Goal: Task Accomplishment & Management: Complete application form

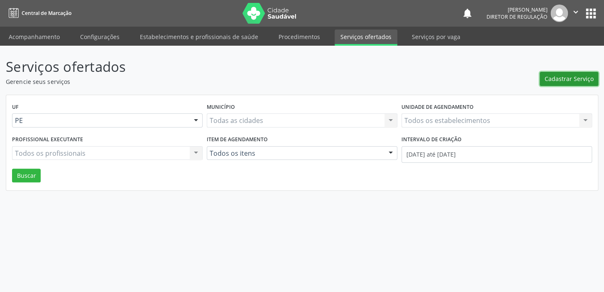
click at [564, 76] on span "Cadastrar Serviço" at bounding box center [569, 78] width 49 height 9
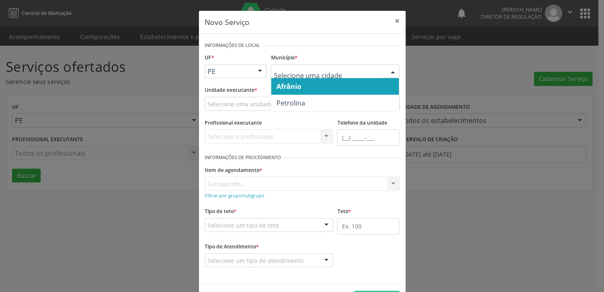
click at [294, 90] on span "Afrânio" at bounding box center [288, 86] width 25 height 9
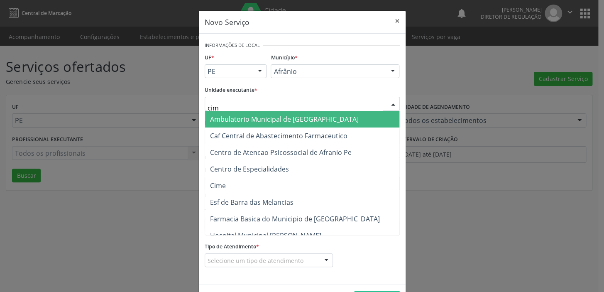
type input "cime"
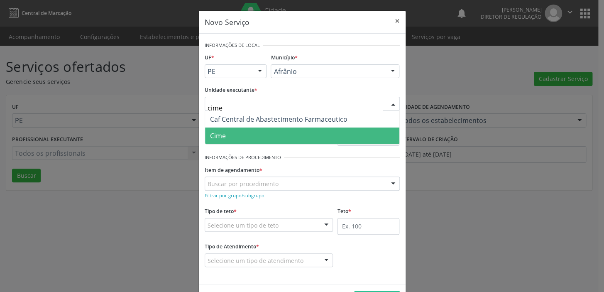
click at [244, 132] on span "Cime" at bounding box center [302, 135] width 194 height 17
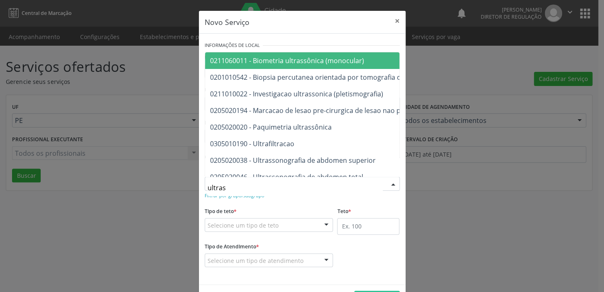
type input "ultrass"
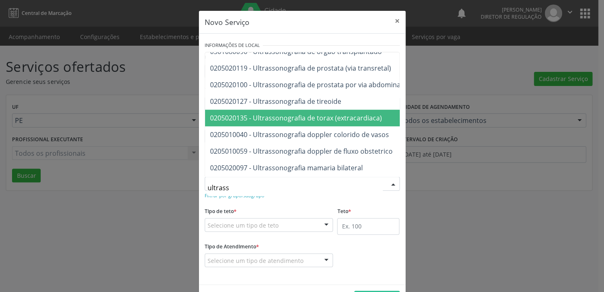
scroll to position [188, 0]
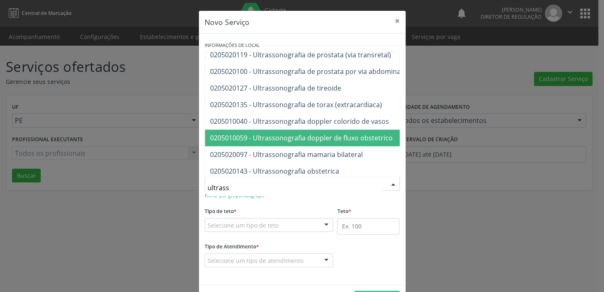
click at [351, 142] on span "0205010059 - Ultrassonografia doppler de fluxo obstetrico" at bounding box center [411, 138] width 412 height 17
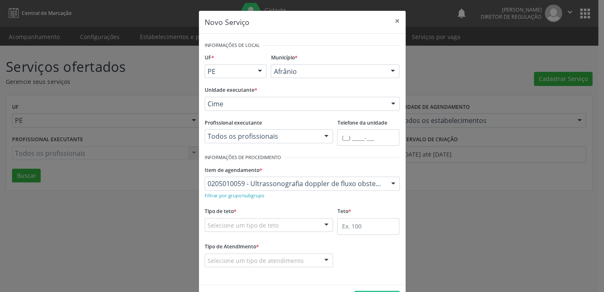
click at [257, 219] on div "Selecione um tipo de teto" at bounding box center [269, 225] width 129 height 14
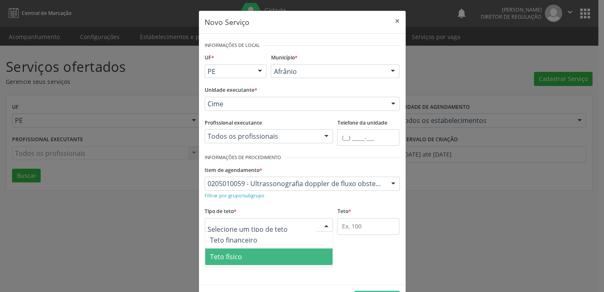
click at [248, 256] on span "Teto físico" at bounding box center [269, 256] width 128 height 17
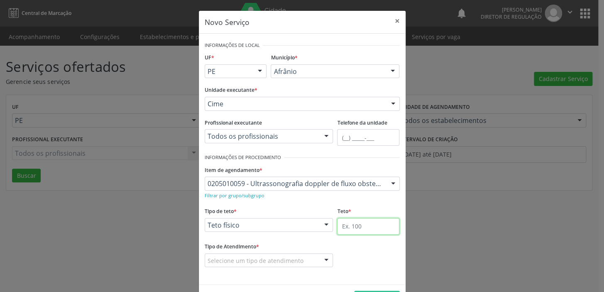
drag, startPoint x: 356, startPoint y: 225, endPoint x: 346, endPoint y: 228, distance: 10.1
click at [355, 224] on input "text" at bounding box center [368, 226] width 62 height 17
type input "1"
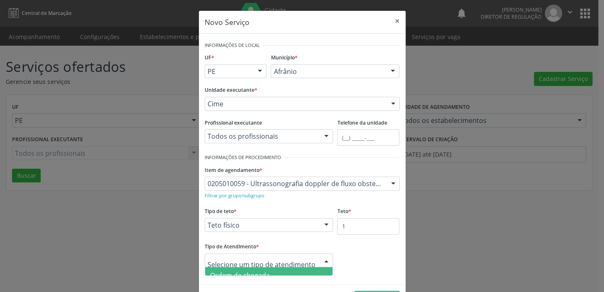
click at [239, 273] on span "Ordem de chegada" at bounding box center [240, 275] width 60 height 9
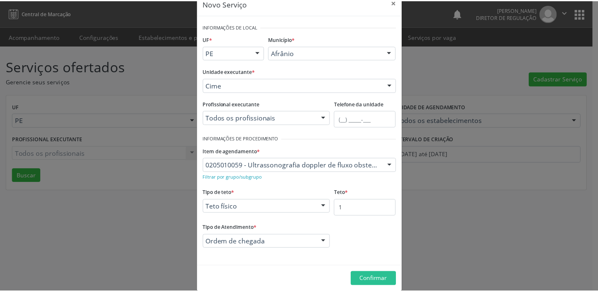
scroll to position [29, 0]
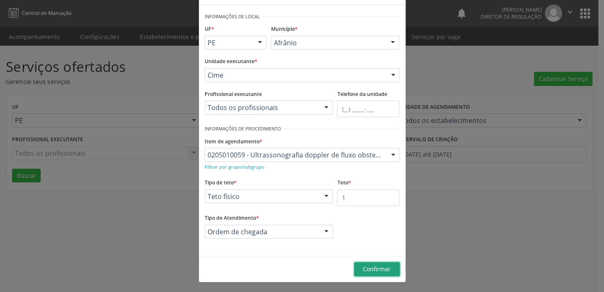
click at [369, 271] on span "Confirmar" at bounding box center [377, 269] width 28 height 8
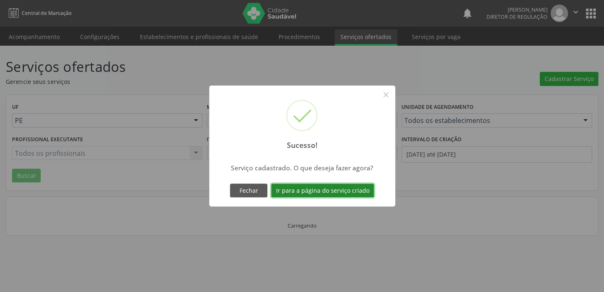
click at [305, 192] on button "Ir para a página do serviço criado" at bounding box center [322, 191] width 103 height 14
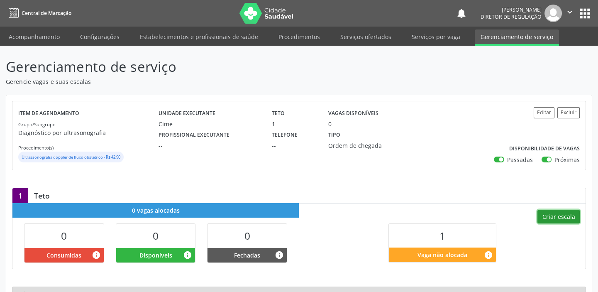
click at [568, 216] on button "Criar escala" at bounding box center [559, 217] width 42 height 14
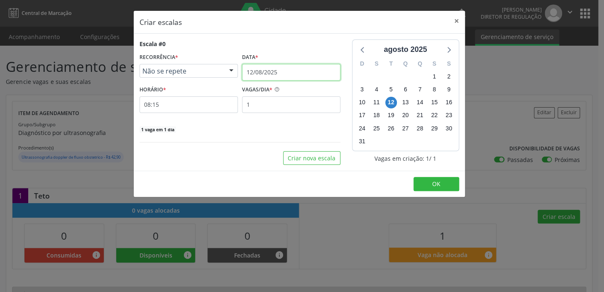
click at [269, 73] on input "12/08/2025" at bounding box center [291, 72] width 98 height 17
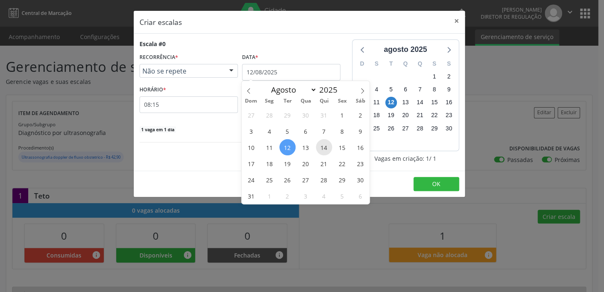
click at [323, 151] on span "14" at bounding box center [324, 147] width 16 height 16
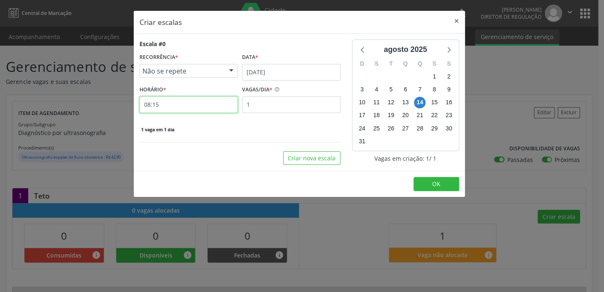
click at [168, 109] on input "08:15" at bounding box center [188, 104] width 98 height 17
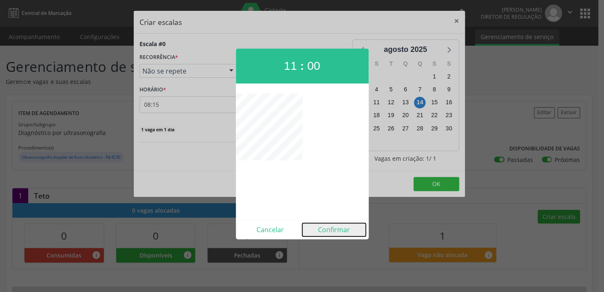
click at [331, 228] on button "Confirmar" at bounding box center [334, 229] width 64 height 13
type input "11:00"
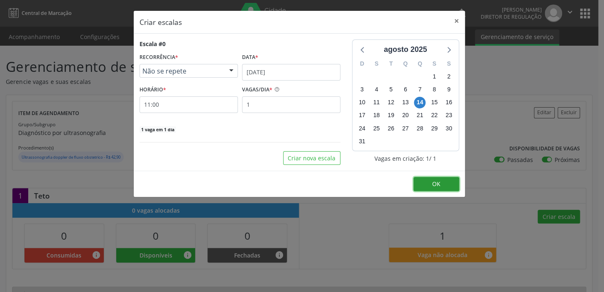
click at [444, 185] on button "OK" at bounding box center [436, 184] width 46 height 14
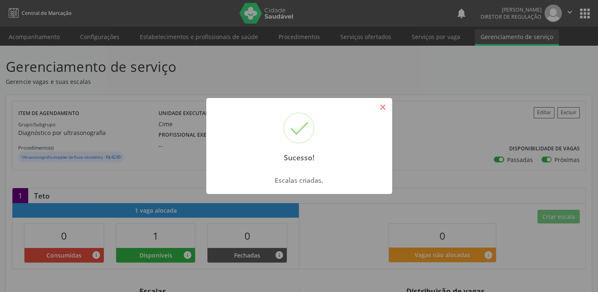
click at [384, 107] on button "×" at bounding box center [383, 107] width 14 height 14
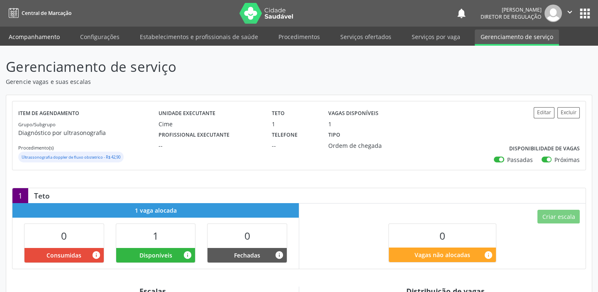
click at [35, 40] on link "Acompanhamento" at bounding box center [34, 36] width 63 height 15
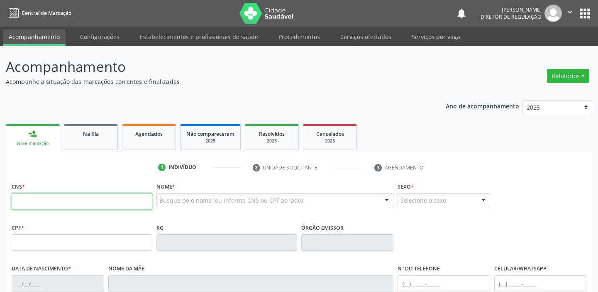
click at [87, 204] on input "text" at bounding box center [82, 201] width 141 height 17
type input "704 1081 2174 3970"
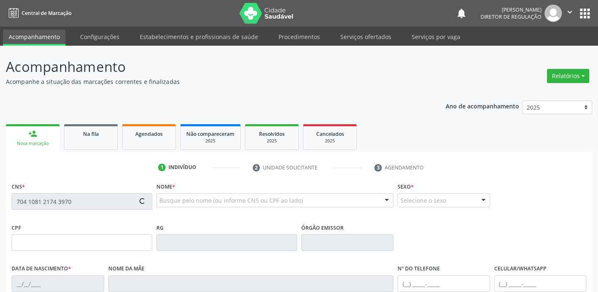
type input "075.170.794-50"
type input "29/03/1989"
type input "Maria Apolinaria Albuquerque Rodrigues"
type input "(87) 98844-9624"
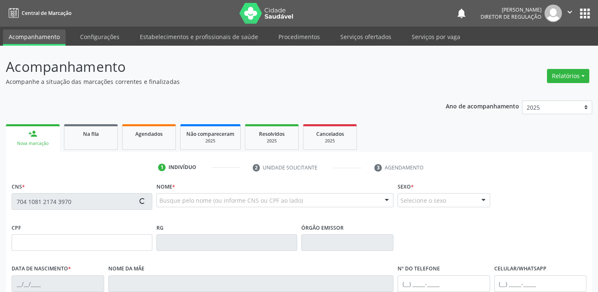
type input "50"
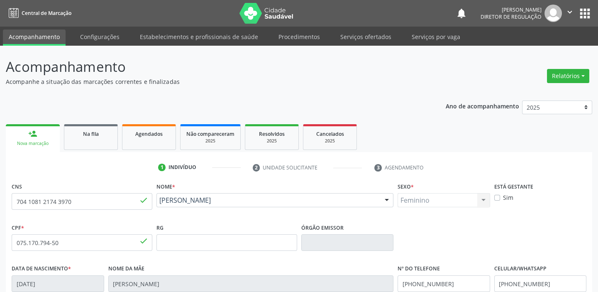
scroll to position [158, 0]
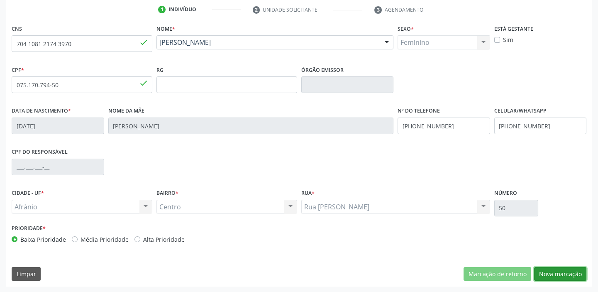
click at [553, 278] on button "Nova marcação" at bounding box center [560, 274] width 52 height 14
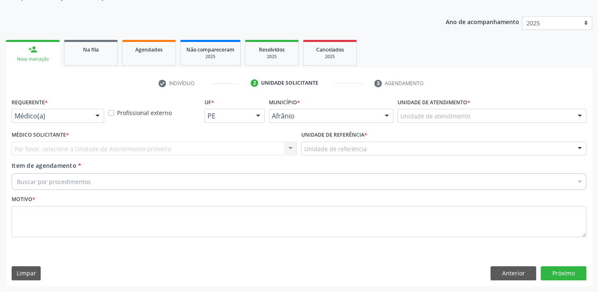
scroll to position [83, 0]
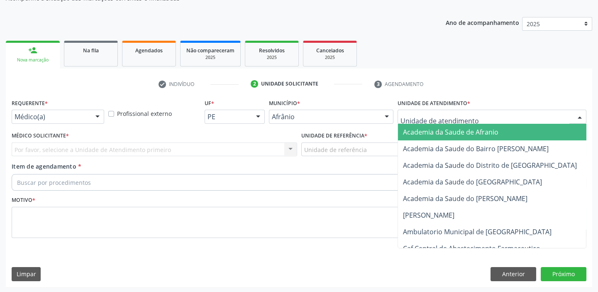
drag, startPoint x: 411, startPoint y: 120, endPoint x: 413, endPoint y: 148, distance: 27.9
click at [411, 122] on div at bounding box center [492, 117] width 189 height 14
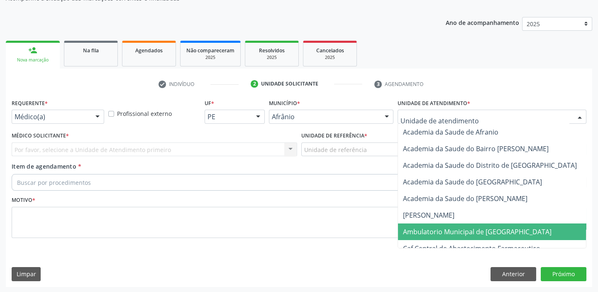
click at [414, 235] on span "Ambulatorio Municipal de [GEOGRAPHIC_DATA]" at bounding box center [499, 231] width 203 height 17
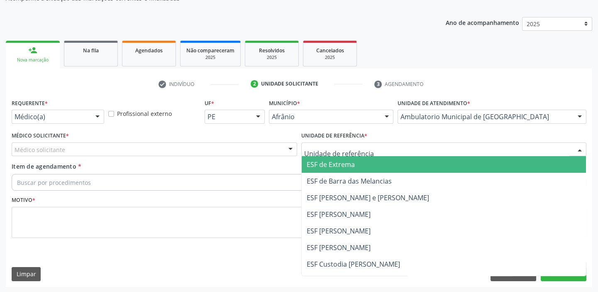
click at [316, 153] on div at bounding box center [444, 149] width 286 height 14
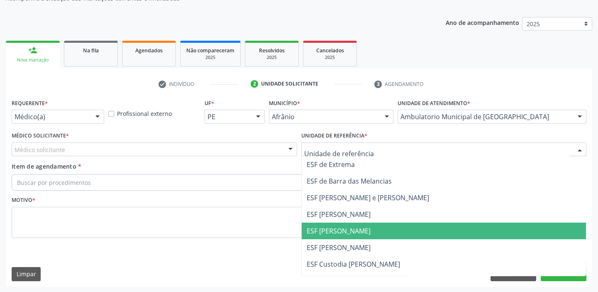
click at [320, 230] on span "ESF [PERSON_NAME]" at bounding box center [339, 230] width 64 height 9
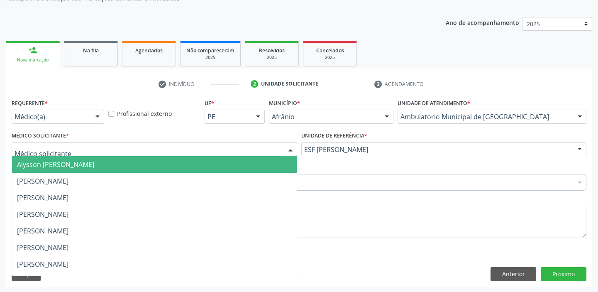
drag, startPoint x: 53, startPoint y: 165, endPoint x: 55, endPoint y: 170, distance: 5.6
click at [54, 166] on span "Alysson [PERSON_NAME]" at bounding box center [55, 164] width 77 height 9
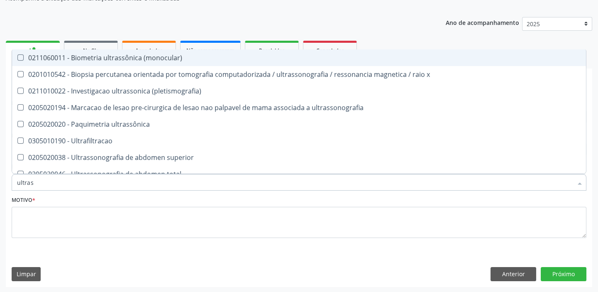
type input "ultrass"
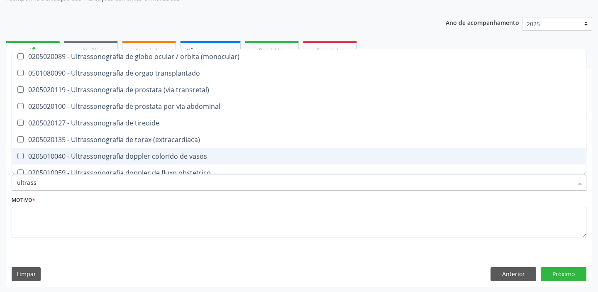
scroll to position [188, 0]
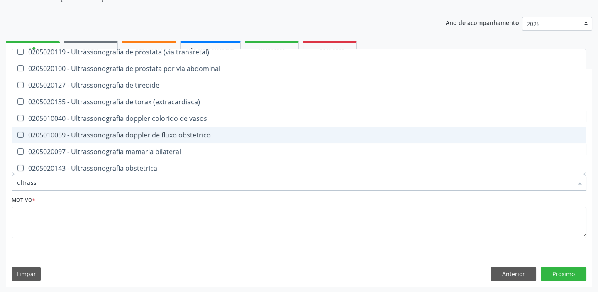
click at [117, 137] on div "0205010059 - Ultrassonografia doppler de fluxo obstetrico" at bounding box center [299, 135] width 564 height 7
checkbox obstetrico "true"
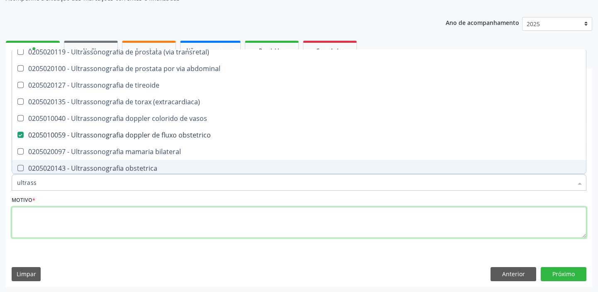
click at [59, 209] on textarea at bounding box center [299, 223] width 575 height 32
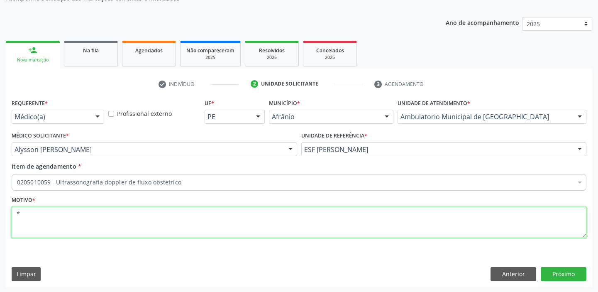
scroll to position [0, 0]
type textarea "*"
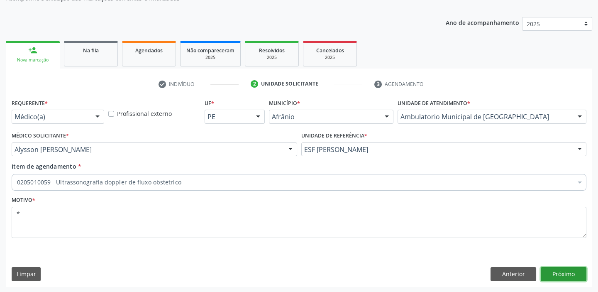
click at [546, 273] on button "Próximo" at bounding box center [564, 274] width 46 height 14
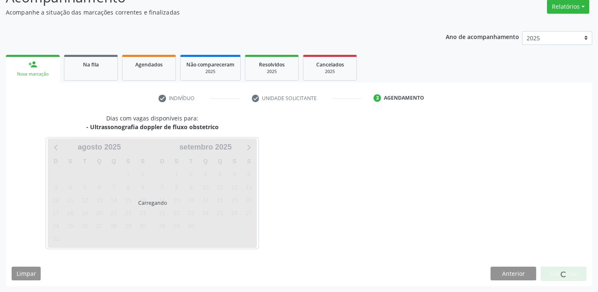
scroll to position [69, 0]
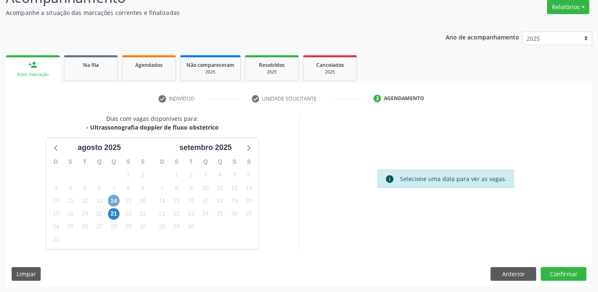
click at [114, 199] on span "14" at bounding box center [114, 201] width 12 height 12
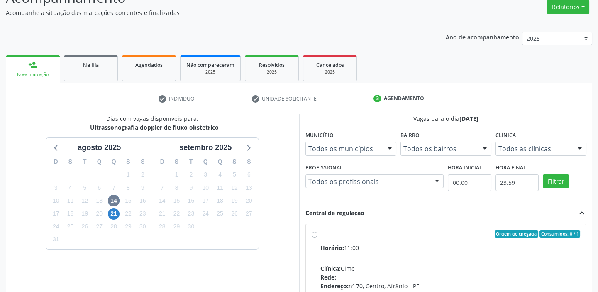
click at [318, 237] on input "Ordem de chegada Consumidos: 0 / 1 Horário: 11:00 Clínica: Cime Rede: -- Endere…" at bounding box center [315, 233] width 6 height 7
radio input "true"
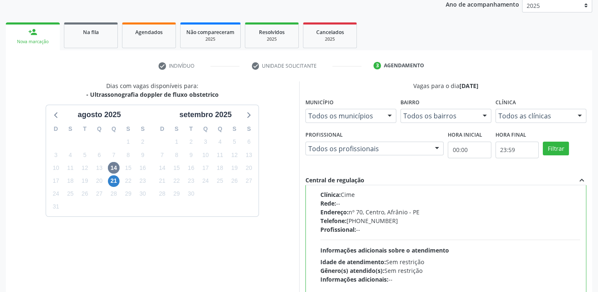
scroll to position [203, 0]
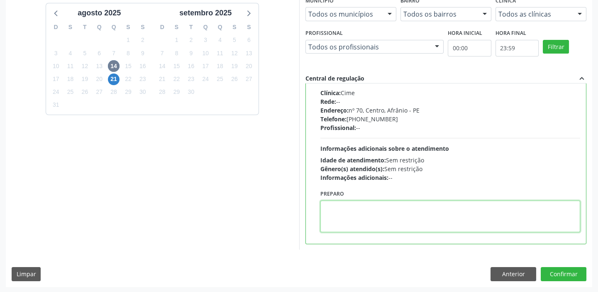
click at [352, 214] on textarea at bounding box center [451, 217] width 260 height 32
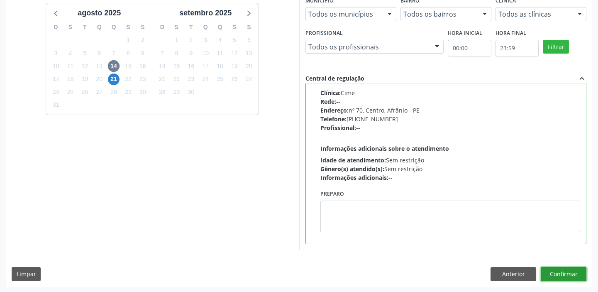
click at [568, 271] on button "Confirmar" at bounding box center [564, 274] width 46 height 14
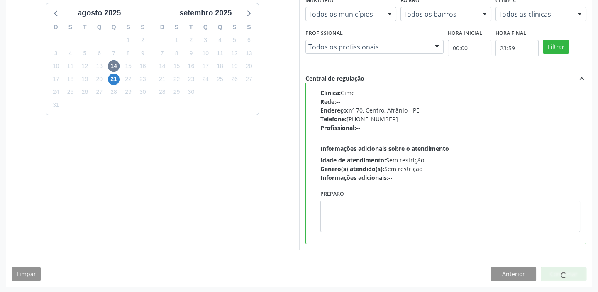
scroll to position [0, 0]
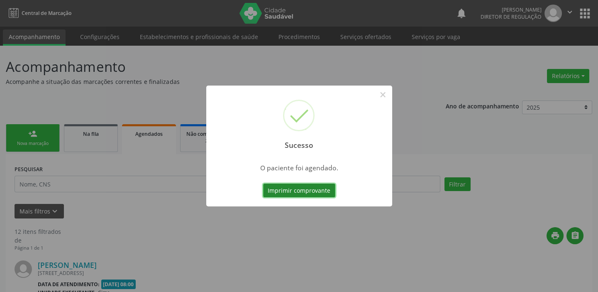
click at [314, 187] on button "Imprimir comprovante" at bounding box center [299, 191] width 72 height 14
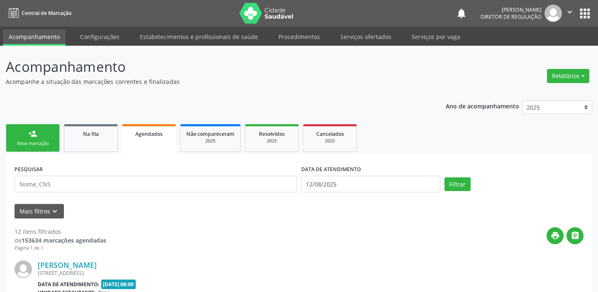
click at [42, 145] on div "Nova marcação" at bounding box center [33, 143] width 42 height 6
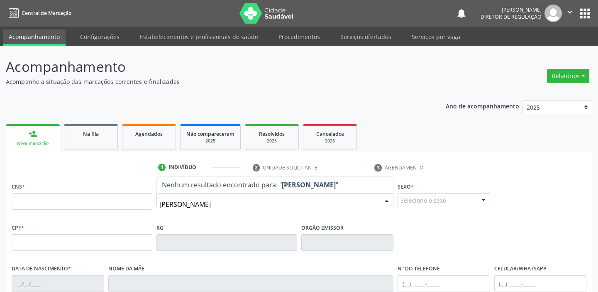
type input "silvio porfirio"
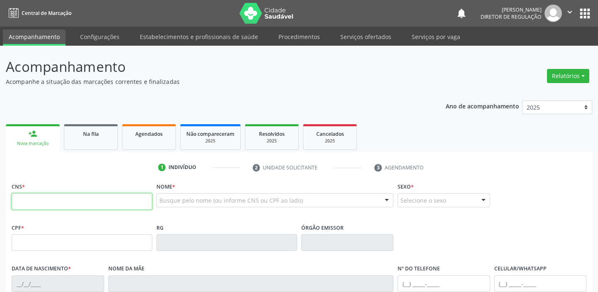
click at [58, 203] on input "text" at bounding box center [82, 201] width 141 height 17
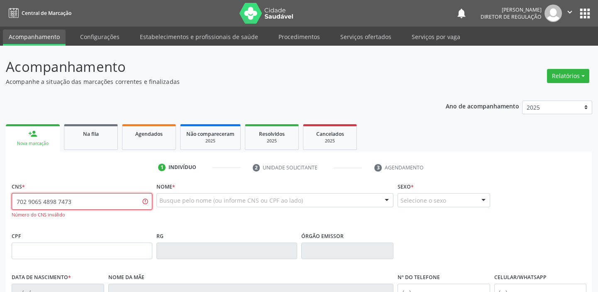
type input "702 9065 4898 7473"
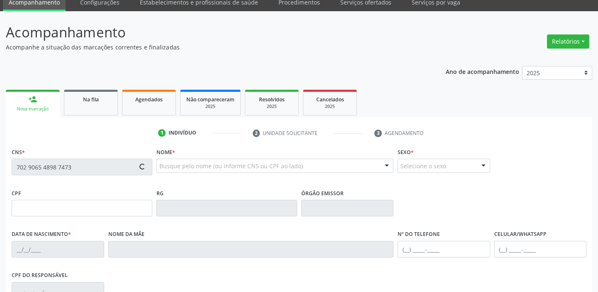
type input "259.836.968-82"
type input "15/12/1976"
type input "Severina Porfírio dos Santos"
type input "(87) 98114-2819"
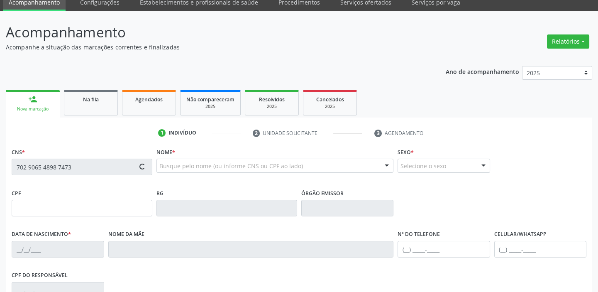
type input "557.922.354-49"
type input "143"
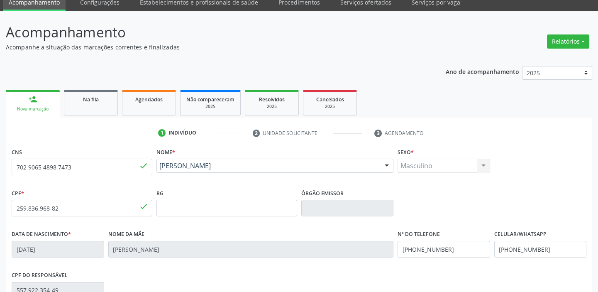
scroll to position [158, 0]
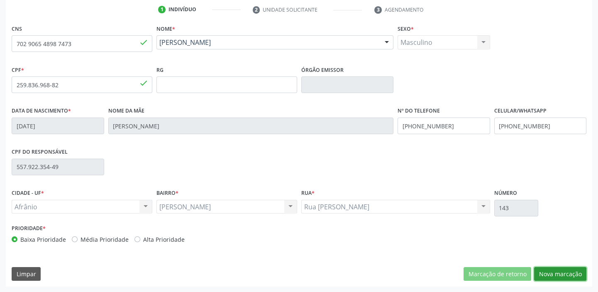
click at [543, 269] on button "Nova marcação" at bounding box center [560, 274] width 52 height 14
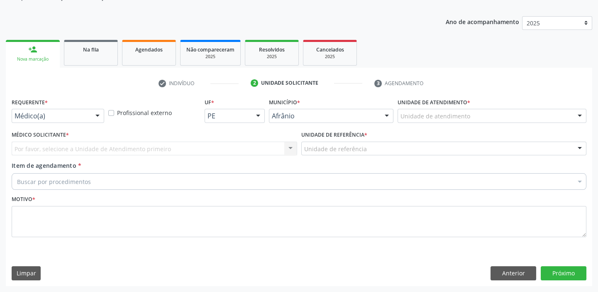
scroll to position [83, 0]
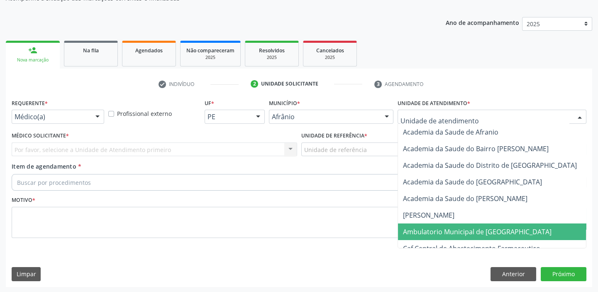
click at [420, 228] on span "Ambulatorio Municipal de [GEOGRAPHIC_DATA]" at bounding box center [477, 231] width 149 height 9
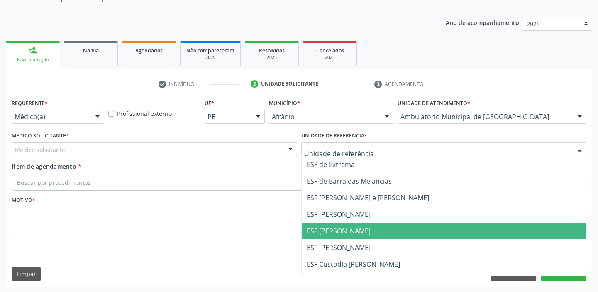
click at [343, 230] on span "ESF [PERSON_NAME]" at bounding box center [339, 230] width 64 height 9
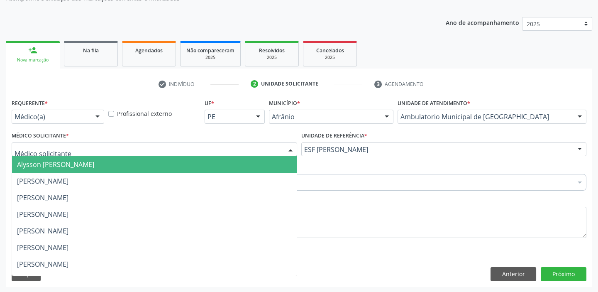
click at [28, 168] on span "Alysson [PERSON_NAME]" at bounding box center [55, 164] width 77 height 9
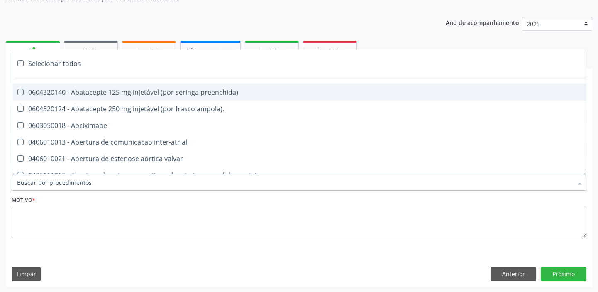
type input "e"
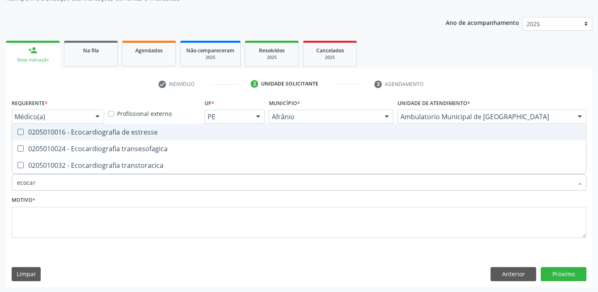
type input "ecocard"
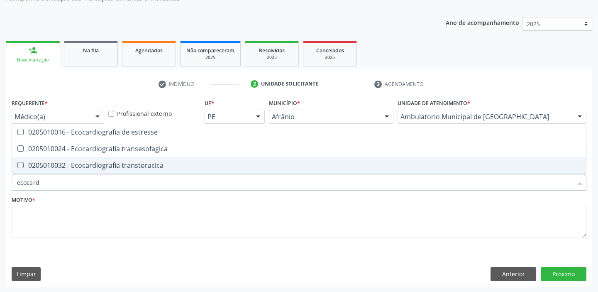
click at [66, 162] on div "0205010032 - Ecocardiografia transtoracica" at bounding box center [299, 165] width 564 height 7
checkbox transtoracica "true"
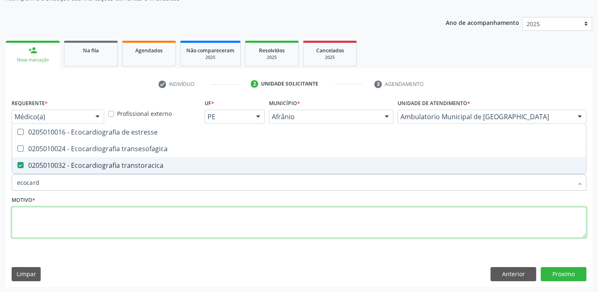
click at [46, 216] on textarea at bounding box center [299, 223] width 575 height 32
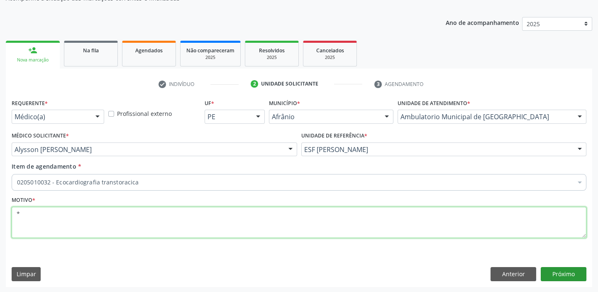
type textarea "*"
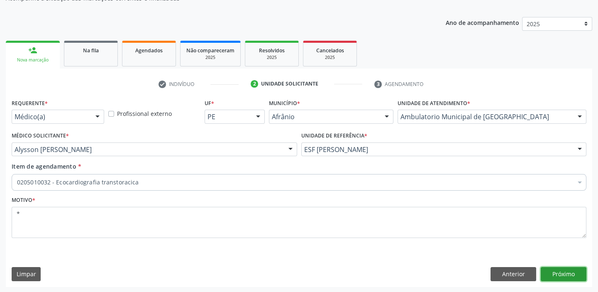
click at [555, 274] on button "Próximo" at bounding box center [564, 274] width 46 height 14
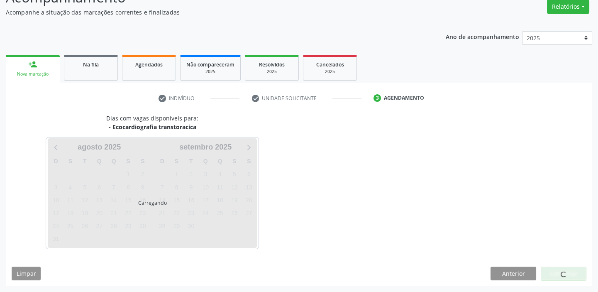
scroll to position [69, 0]
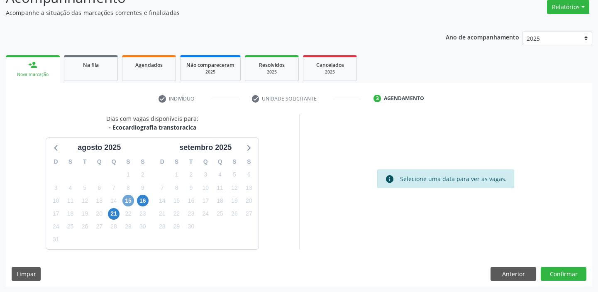
click at [130, 201] on span "15" at bounding box center [128, 201] width 12 height 12
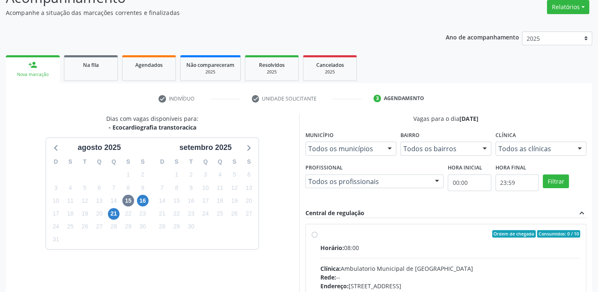
click at [318, 237] on input "Ordem de chegada Consumidos: 0 / 10 Horário: 08:00 Clínica: Ambulatorio Municip…" at bounding box center [315, 233] width 6 height 7
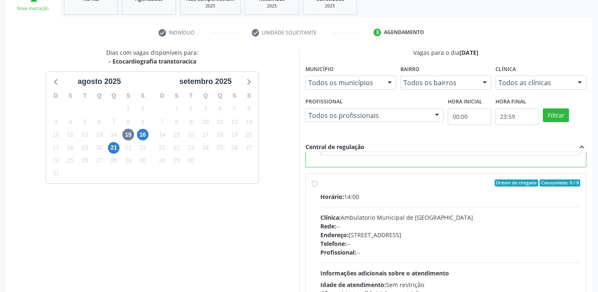
scroll to position [203, 0]
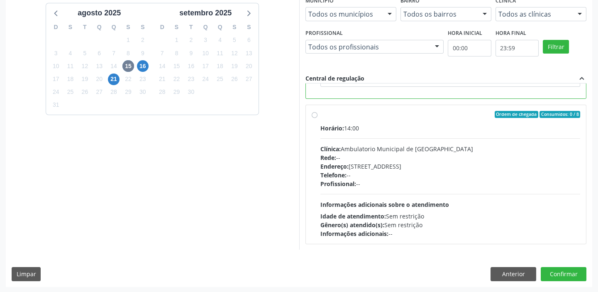
click at [379, 156] on div "Rede: --" at bounding box center [451, 157] width 260 height 9
click at [318, 118] on input "Ordem de chegada Consumidos: 0 / 8 Horário: 14:00 Clínica: Ambulatorio Municipa…" at bounding box center [315, 114] width 6 height 7
radio input "false"
radio input "true"
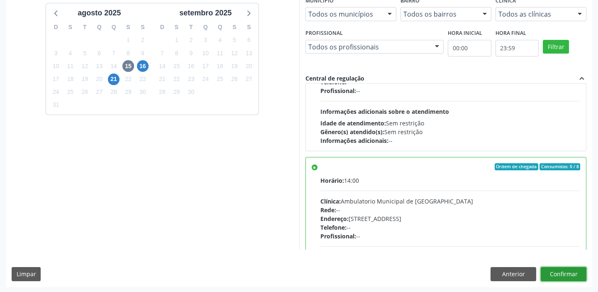
click at [558, 272] on button "Confirmar" at bounding box center [564, 274] width 46 height 14
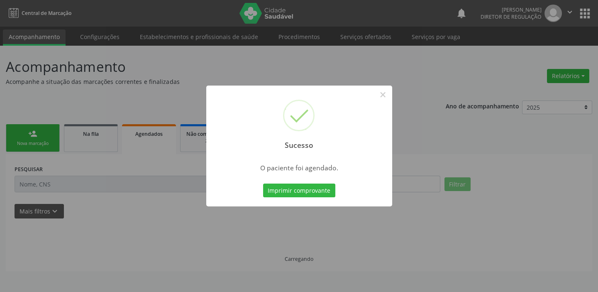
scroll to position [0, 0]
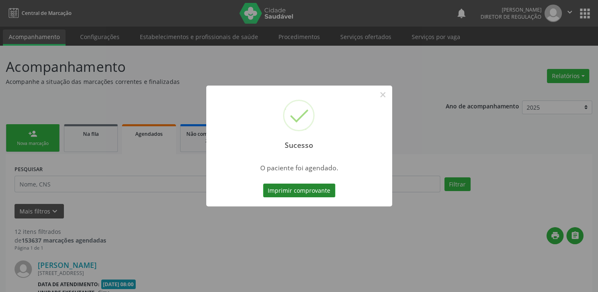
click at [308, 193] on button "Imprimir comprovante" at bounding box center [299, 191] width 72 height 14
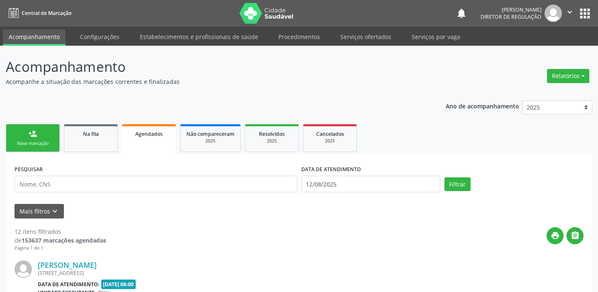
click at [45, 138] on link "person_add Nova marcação" at bounding box center [33, 138] width 54 height 28
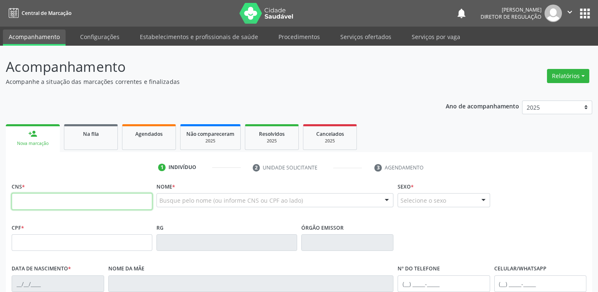
click at [44, 202] on input "text" at bounding box center [82, 201] width 141 height 17
click at [45, 201] on input "text" at bounding box center [82, 201] width 141 height 17
type input "702 5023 9721 8735"
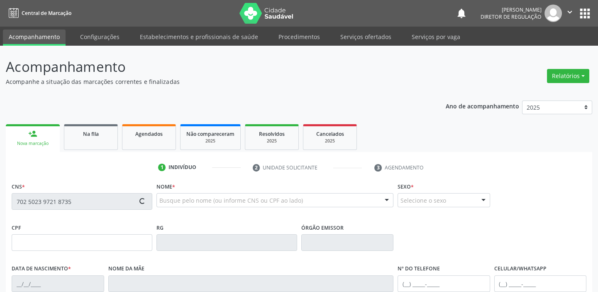
type input "139.843.664-00"
type input "13/11/2014"
type input "Raquel da Conceião Silva"
type input "(87) 98803-6661"
type input "703.478.684-44"
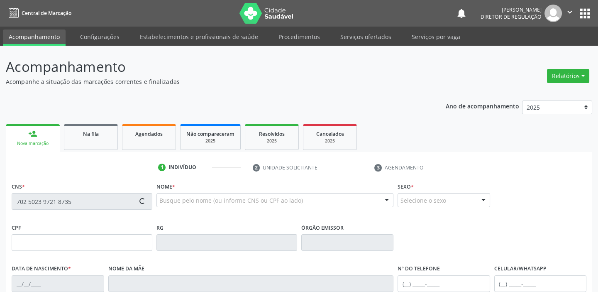
type input "S/N"
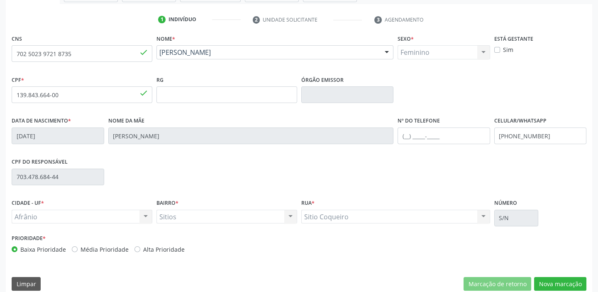
scroll to position [158, 0]
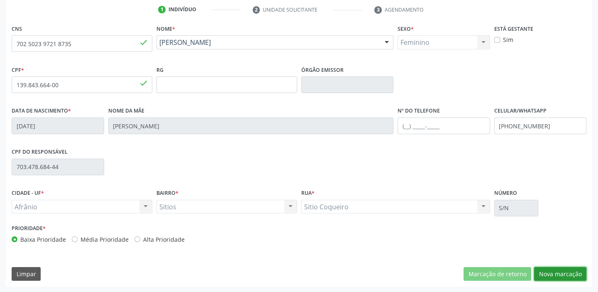
click at [549, 276] on button "Nova marcação" at bounding box center [560, 274] width 52 height 14
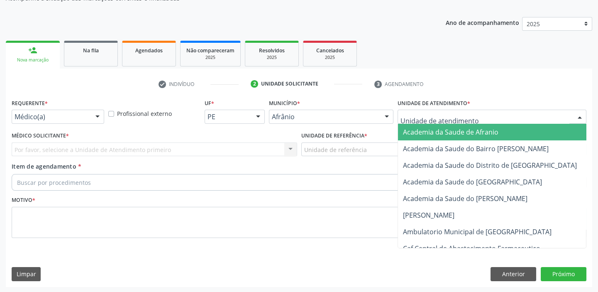
drag, startPoint x: 401, startPoint y: 110, endPoint x: 404, endPoint y: 122, distance: 12.6
click at [401, 113] on div at bounding box center [492, 117] width 189 height 14
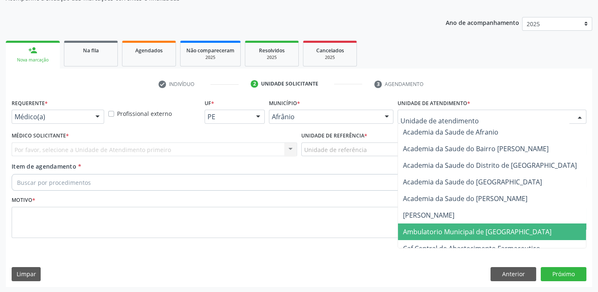
click at [413, 228] on span "Ambulatorio Municipal de [GEOGRAPHIC_DATA]" at bounding box center [477, 231] width 149 height 9
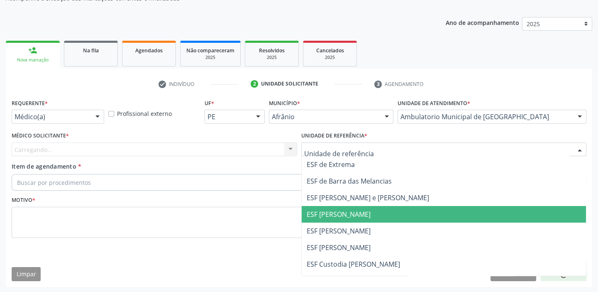
drag, startPoint x: 325, startPoint y: 215, endPoint x: 286, endPoint y: 204, distance: 40.1
click at [325, 215] on span "ESF [PERSON_NAME]" at bounding box center [339, 214] width 64 height 9
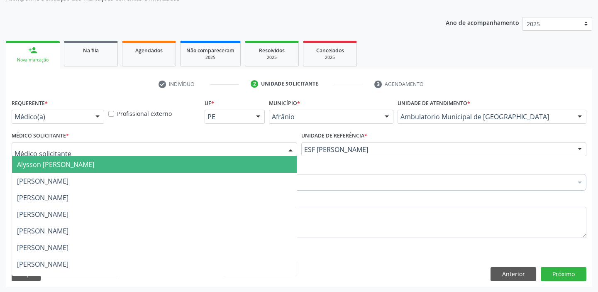
click at [37, 166] on span "Alysson [PERSON_NAME]" at bounding box center [55, 164] width 77 height 9
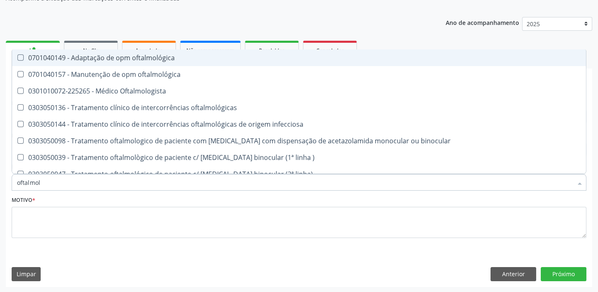
type input "oftalmolo"
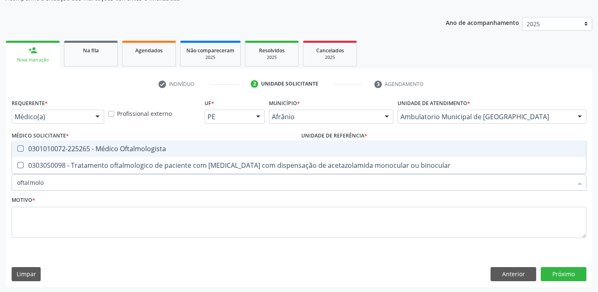
click at [61, 152] on div "0301010072-225265 - Médico Oftalmologista" at bounding box center [299, 148] width 564 height 7
checkbox Oftalmologista "true"
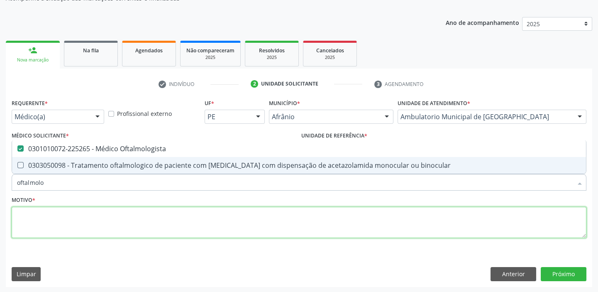
click at [47, 231] on textarea at bounding box center [299, 223] width 575 height 32
checkbox binocular "true"
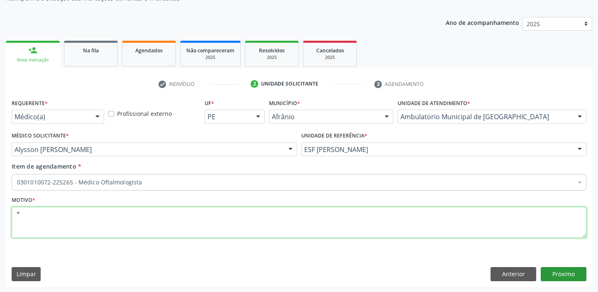
type textarea "*"
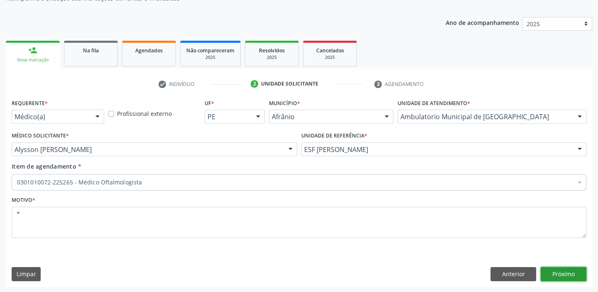
click at [550, 273] on button "Próximo" at bounding box center [564, 274] width 46 height 14
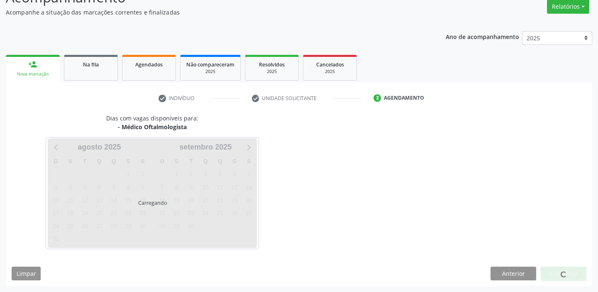
scroll to position [69, 0]
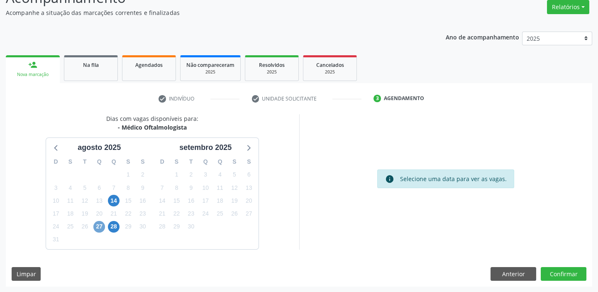
click at [98, 221] on span "27" at bounding box center [99, 227] width 12 height 12
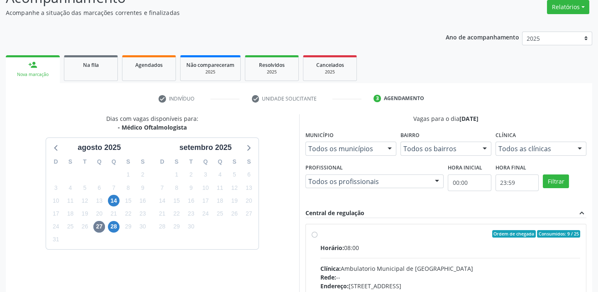
click at [318, 237] on input "Ordem de chegada Consumidos: 9 / 25 Horário: 08:00 Clínica: Ambulatorio Municip…" at bounding box center [315, 233] width 6 height 7
radio input "true"
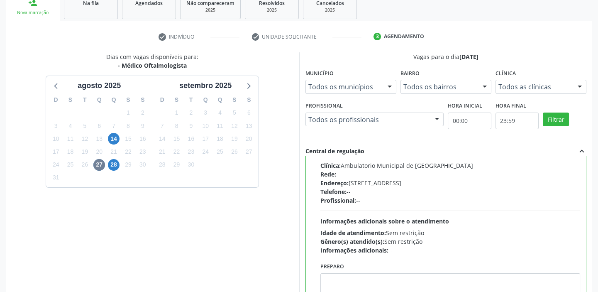
scroll to position [203, 0]
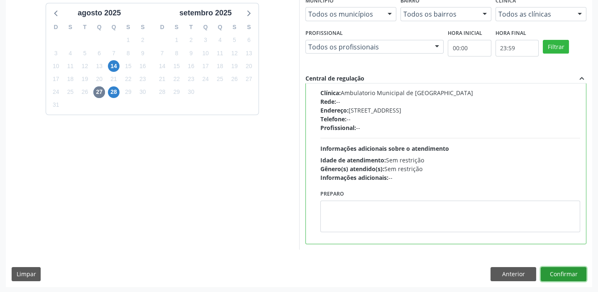
click at [547, 270] on button "Confirmar" at bounding box center [564, 274] width 46 height 14
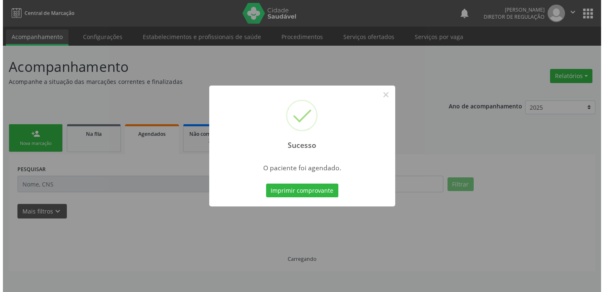
scroll to position [0, 0]
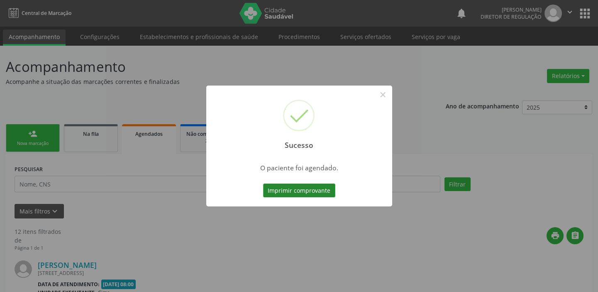
click at [290, 191] on button "Imprimir comprovante" at bounding box center [299, 191] width 72 height 14
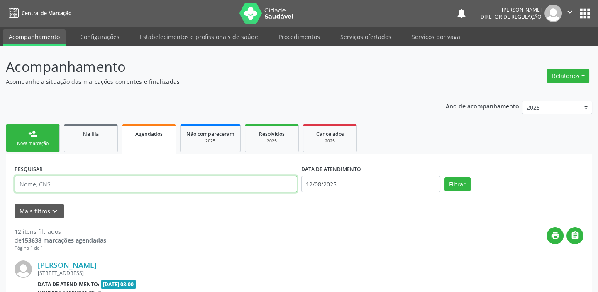
click at [53, 186] on input "text" at bounding box center [156, 184] width 283 height 17
paste input "Maria deuzilene Santos do Nascimento"
type input "Maria deuzilene Santos do Nascimento"
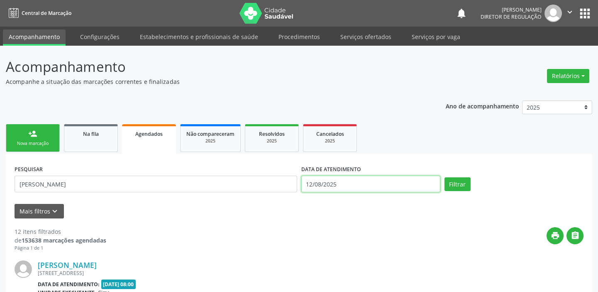
click at [359, 189] on input "12/08/2025" at bounding box center [370, 184] width 139 height 17
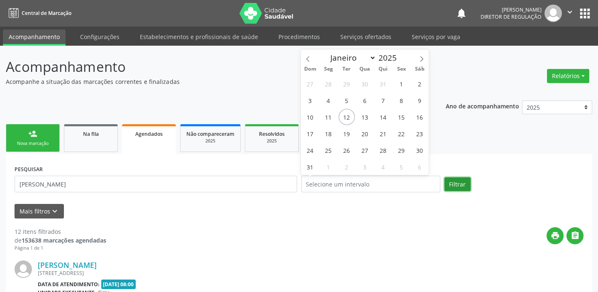
click at [452, 184] on button "Filtrar" at bounding box center [458, 184] width 26 height 14
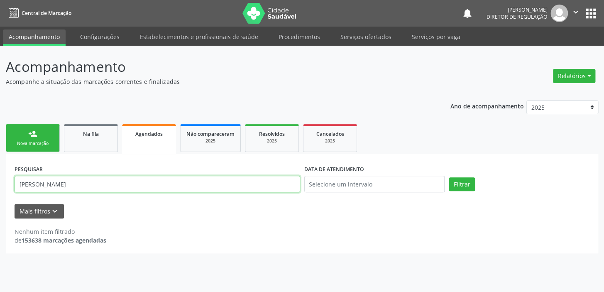
click at [134, 183] on input "Maria deuzilene Santos do Nascimento" at bounding box center [158, 184] width 286 height 17
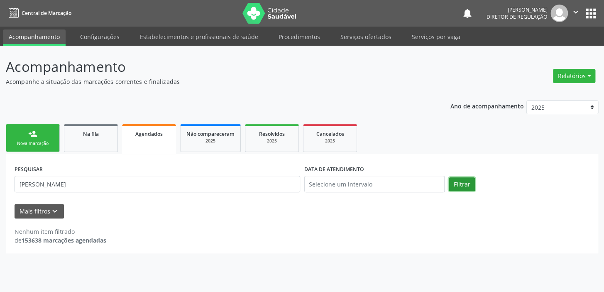
click at [461, 178] on button "Filtrar" at bounding box center [462, 184] width 26 height 14
click at [465, 187] on button "Filtrar" at bounding box center [462, 184] width 26 height 14
click at [465, 186] on button "Filtrar" at bounding box center [462, 184] width 26 height 14
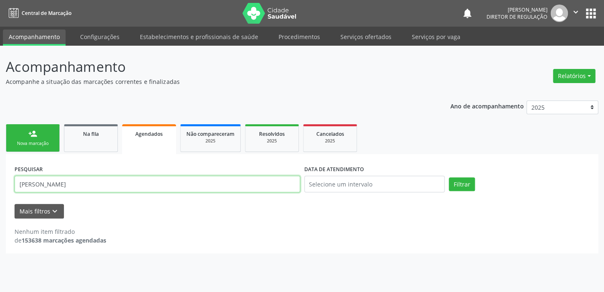
click at [67, 186] on input "Maria deuzilene" at bounding box center [158, 184] width 286 height 17
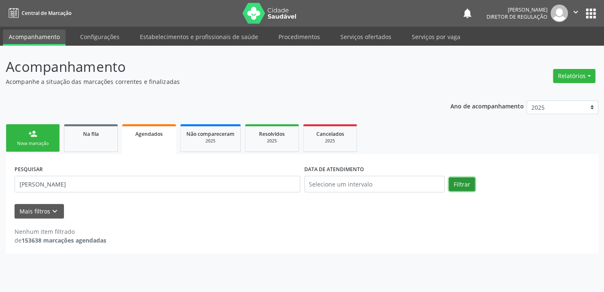
click at [458, 179] on button "Filtrar" at bounding box center [462, 184] width 26 height 14
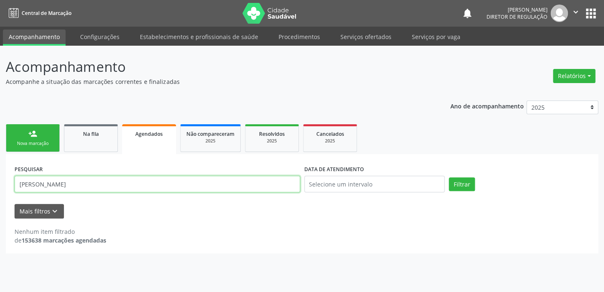
click at [69, 186] on input "Maria deusilene" at bounding box center [158, 184] width 286 height 17
type input "Maria Deuzilene"
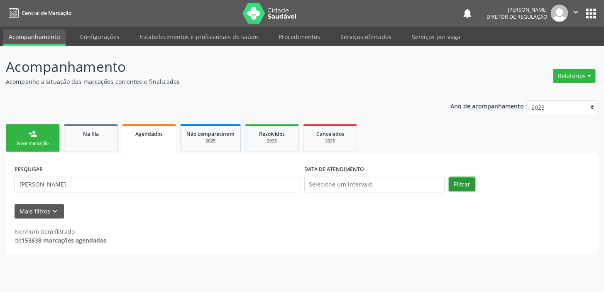
click at [460, 180] on button "Filtrar" at bounding box center [462, 184] width 26 height 14
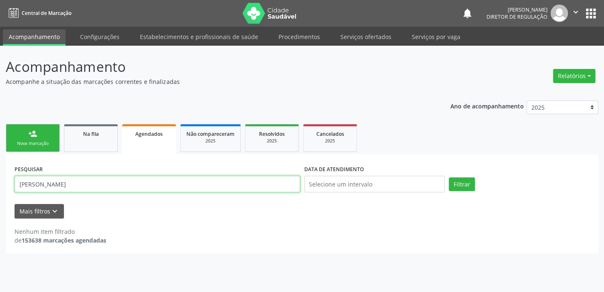
click at [75, 184] on input "Maria Deuzilene" at bounding box center [158, 184] width 286 height 17
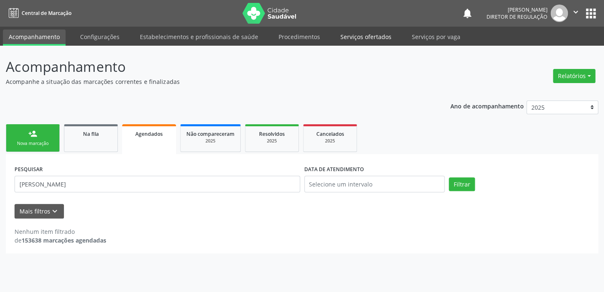
click at [365, 33] on link "Serviços ofertados" at bounding box center [366, 36] width 63 height 15
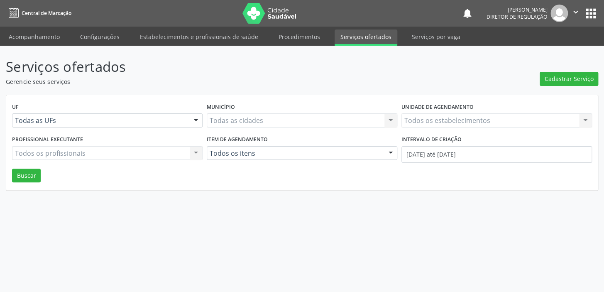
click at [365, 33] on link "Serviços ofertados" at bounding box center [366, 37] width 63 height 16
click at [554, 79] on span "Cadastrar Serviço" at bounding box center [569, 78] width 49 height 9
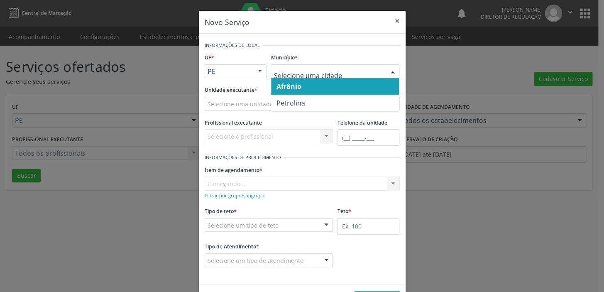
click at [294, 91] on span "Afrânio" at bounding box center [335, 86] width 128 height 17
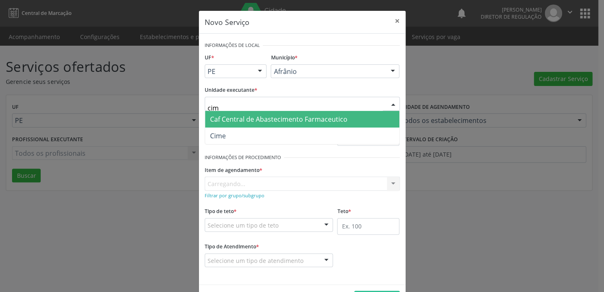
type input "cime"
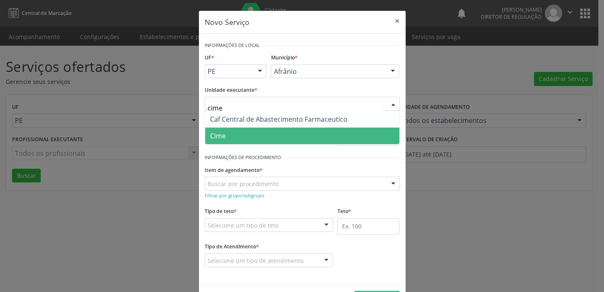
click at [247, 137] on span "Cime" at bounding box center [302, 135] width 194 height 17
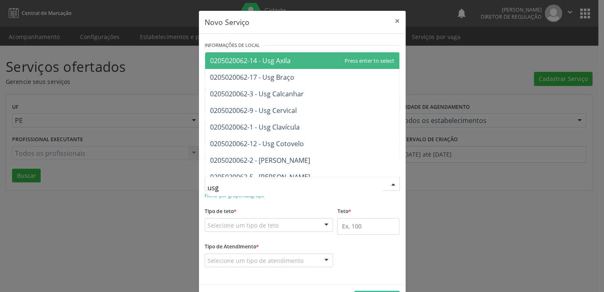
type input "usg"
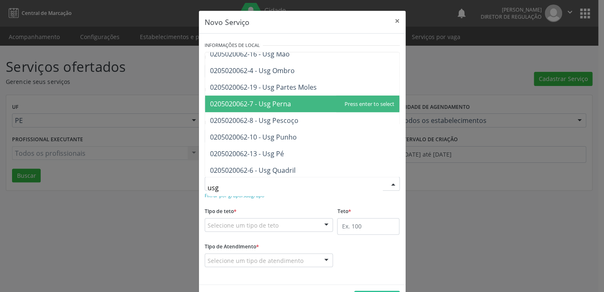
scroll to position [151, 0]
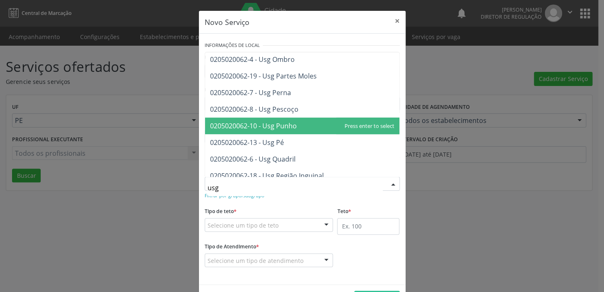
click at [283, 127] on span "0205020062-10 - Usg Punho" at bounding box center [253, 125] width 87 height 9
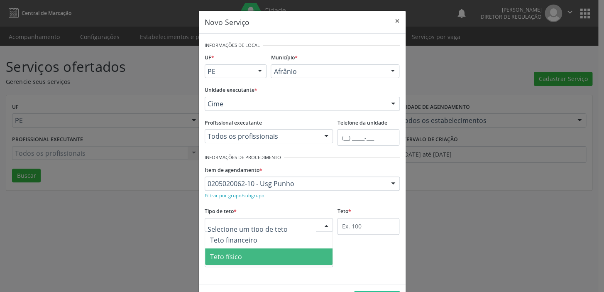
click at [246, 254] on span "Teto físico" at bounding box center [269, 256] width 128 height 17
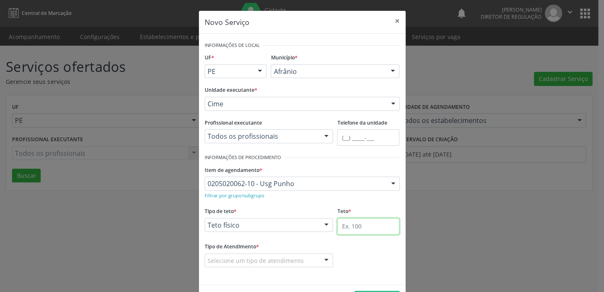
click at [348, 228] on input "text" at bounding box center [368, 226] width 62 height 17
type input "1"
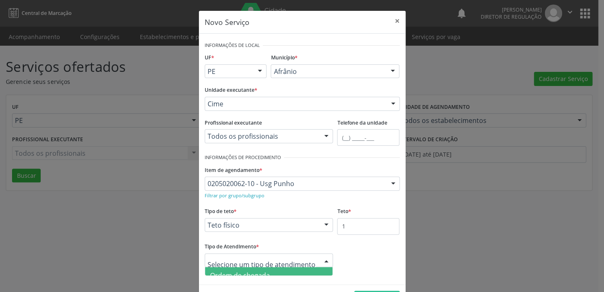
click at [243, 271] on span "Ordem de chegada" at bounding box center [240, 275] width 60 height 9
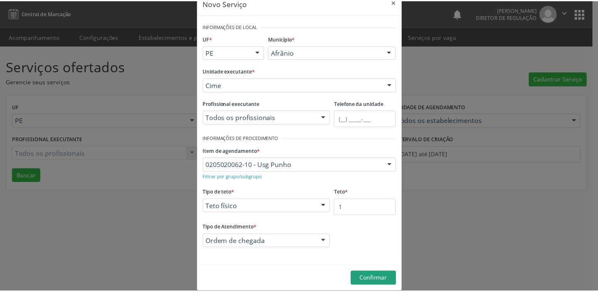
scroll to position [29, 0]
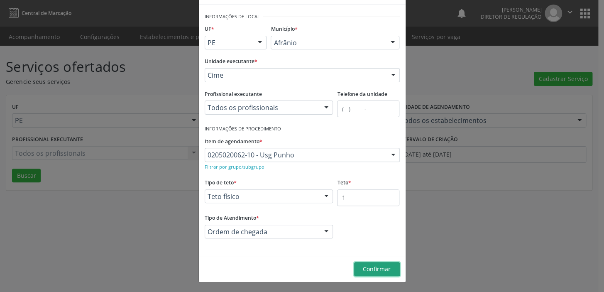
click at [372, 274] on button "Confirmar" at bounding box center [377, 269] width 46 height 14
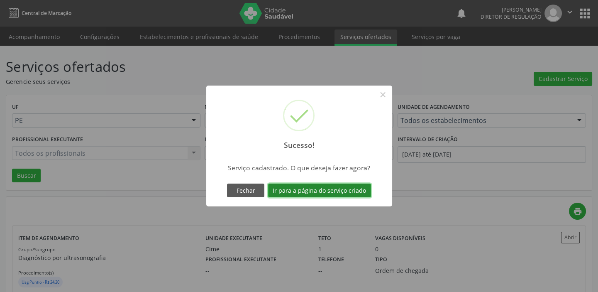
click at [304, 188] on button "Ir para a página do serviço criado" at bounding box center [319, 191] width 103 height 14
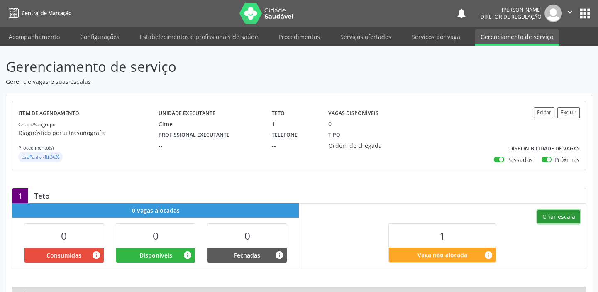
click at [565, 217] on button "Criar escala" at bounding box center [559, 217] width 42 height 14
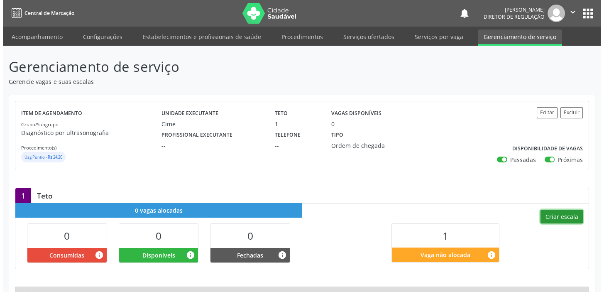
select select "7"
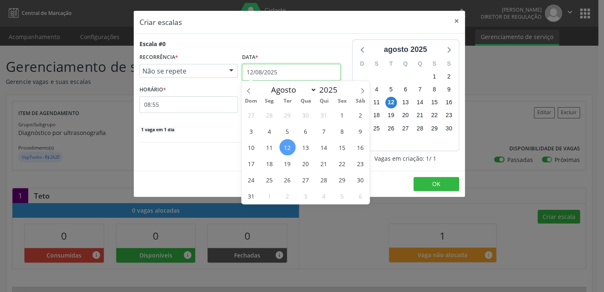
click at [273, 71] on input "12/08/2025" at bounding box center [291, 72] width 98 height 17
click at [288, 164] on span "19" at bounding box center [287, 163] width 16 height 16
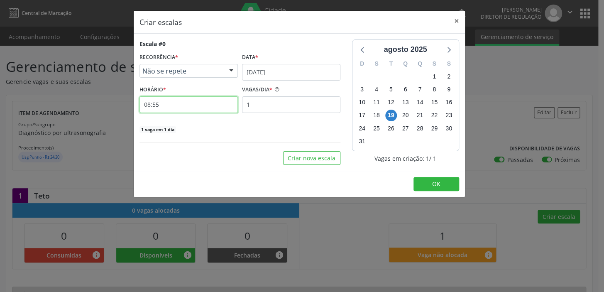
click at [170, 104] on input "08:55" at bounding box center [188, 104] width 98 height 17
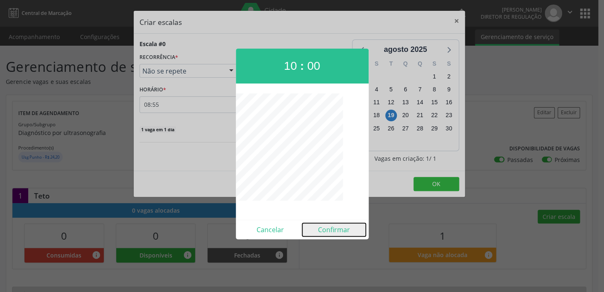
click at [333, 229] on button "Confirmar" at bounding box center [334, 229] width 64 height 13
type input "10:00"
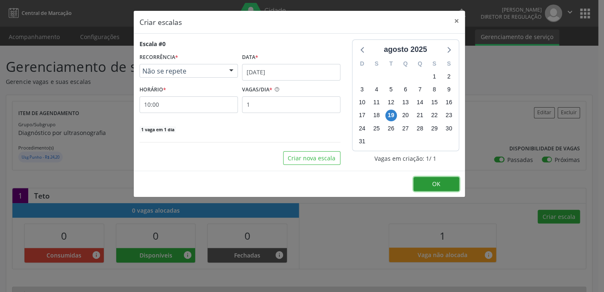
click at [426, 182] on button "OK" at bounding box center [436, 184] width 46 height 14
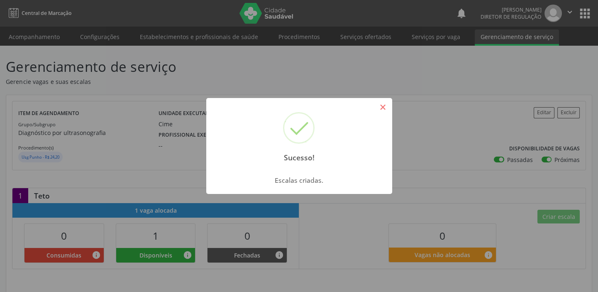
click at [383, 110] on button "×" at bounding box center [383, 107] width 14 height 14
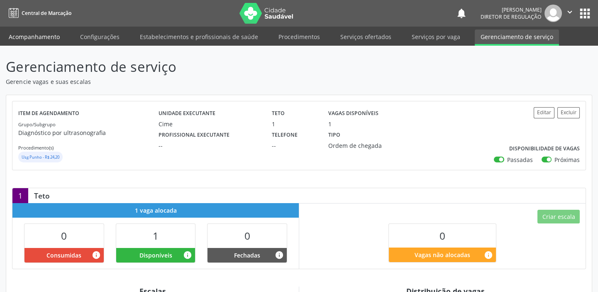
click at [41, 36] on link "Acompanhamento" at bounding box center [34, 36] width 63 height 15
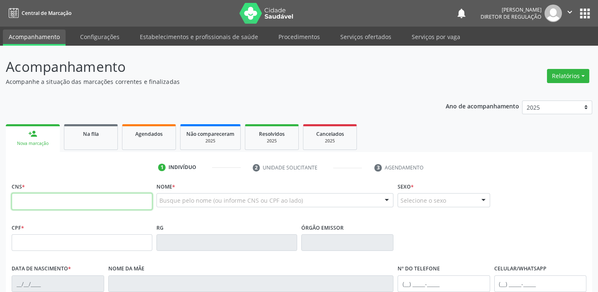
click at [49, 199] on input "text" at bounding box center [82, 201] width 141 height 17
type input "7"
type input "708 2041 6777 1940"
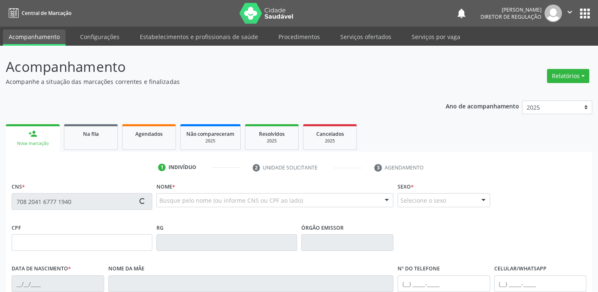
type input "[DATE]"
type input "[PERSON_NAME]"
type input "[PHONE_NUMBER]"
type input "S/N"
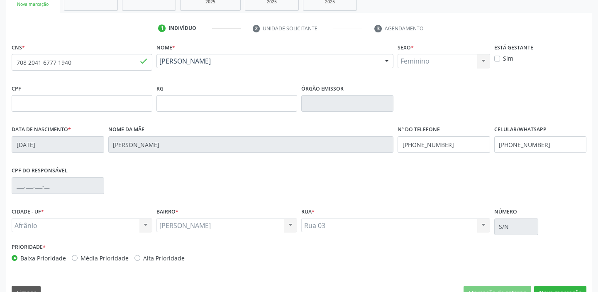
scroll to position [158, 0]
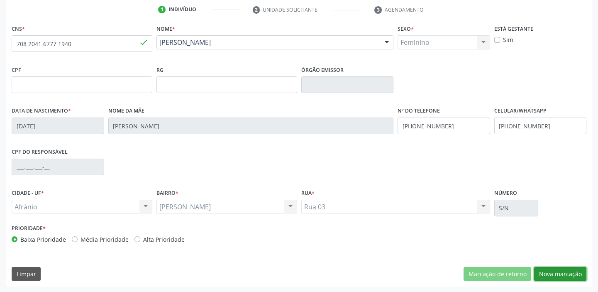
click at [550, 270] on button "Nova marcação" at bounding box center [560, 274] width 52 height 14
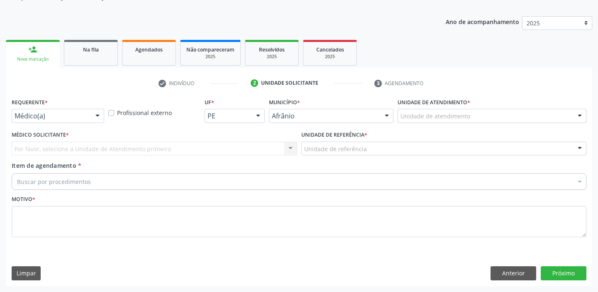
scroll to position [83, 0]
click at [402, 121] on div "Unidade de atendimento" at bounding box center [492, 117] width 189 height 14
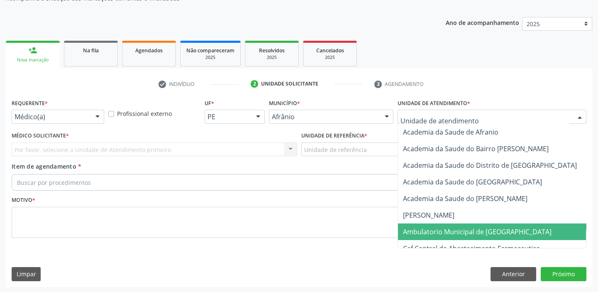
drag, startPoint x: 431, startPoint y: 228, endPoint x: 417, endPoint y: 224, distance: 14.2
click at [431, 228] on span "Ambulatorio Municipal de [GEOGRAPHIC_DATA]" at bounding box center [477, 231] width 149 height 9
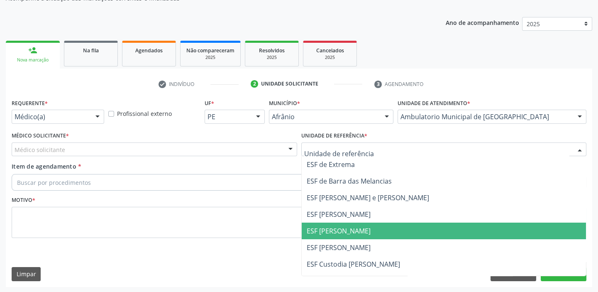
click at [325, 230] on span "ESF [PERSON_NAME]" at bounding box center [339, 230] width 64 height 9
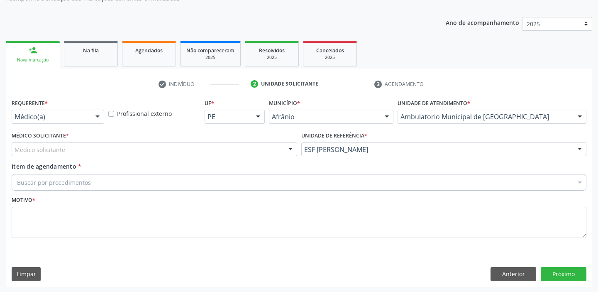
drag, startPoint x: 50, startPoint y: 150, endPoint x: 50, endPoint y: 158, distance: 7.9
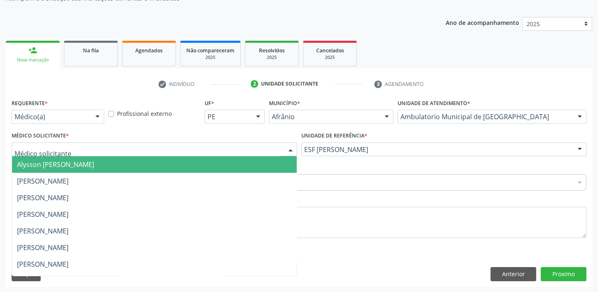
click at [50, 169] on span "Alysson [PERSON_NAME]" at bounding box center [154, 164] width 285 height 17
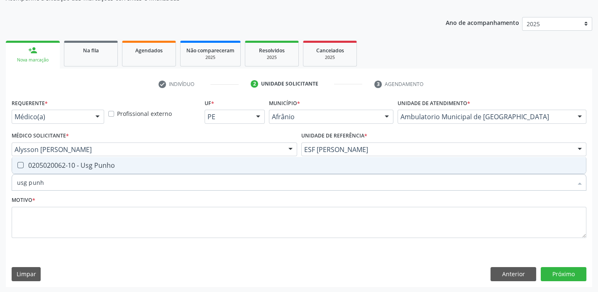
type input "usg punho"
click at [46, 162] on div "0205020062-10 - Usg Punho" at bounding box center [299, 165] width 564 height 7
checkbox Punho "true"
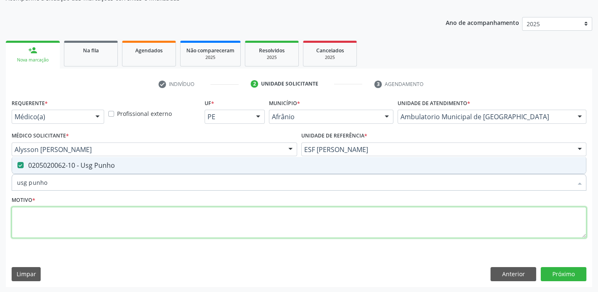
click at [42, 213] on textarea at bounding box center [299, 223] width 575 height 32
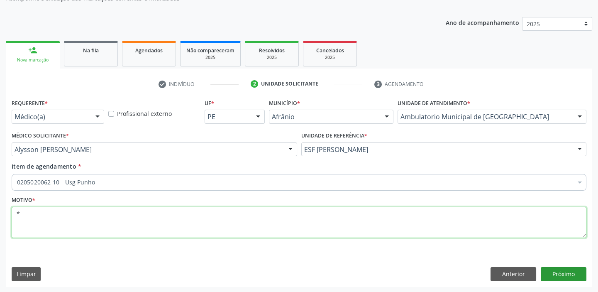
type textarea "*"
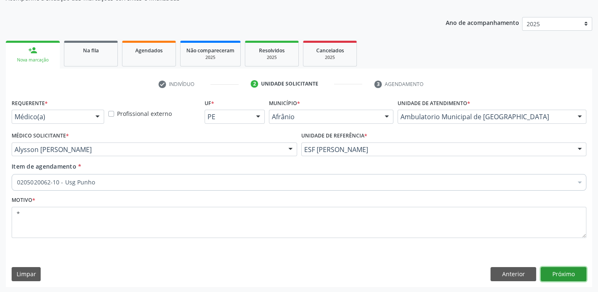
click at [547, 270] on button "Próximo" at bounding box center [564, 274] width 46 height 14
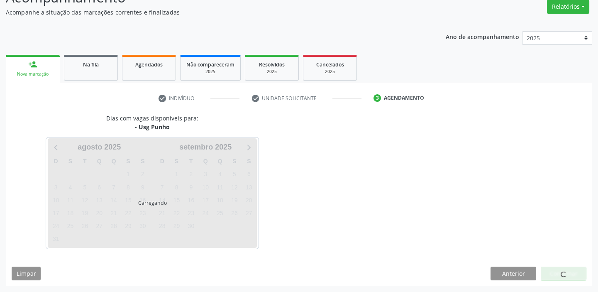
scroll to position [69, 0]
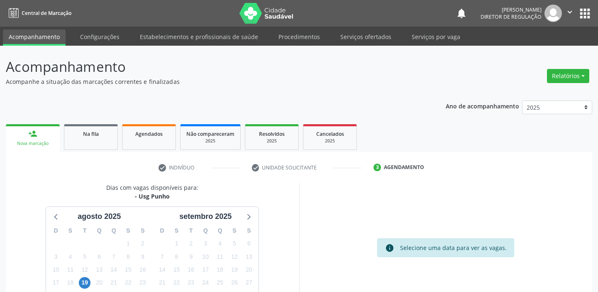
scroll to position [69, 0]
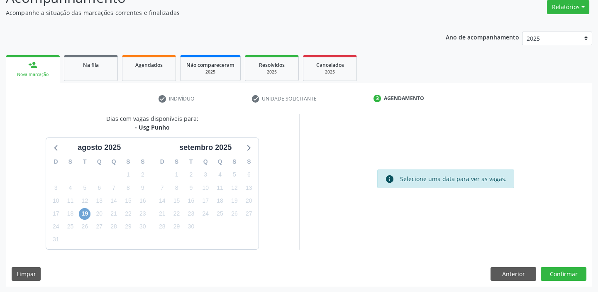
click at [87, 214] on span "19" at bounding box center [85, 214] width 12 height 12
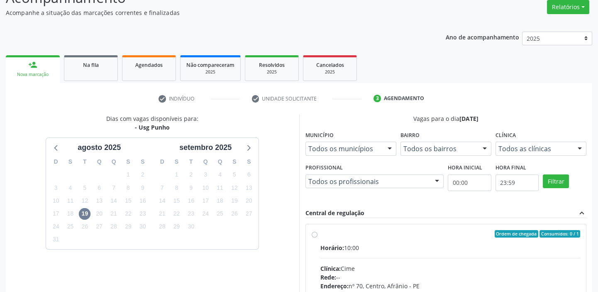
click at [318, 237] on input "Ordem de chegada Consumidos: 0 / 1 Horário: 10:00 Clínica: Cime Rede: -- Endere…" at bounding box center [315, 233] width 6 height 7
radio input "true"
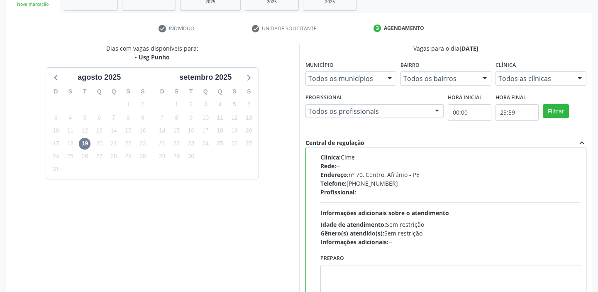
scroll to position [203, 0]
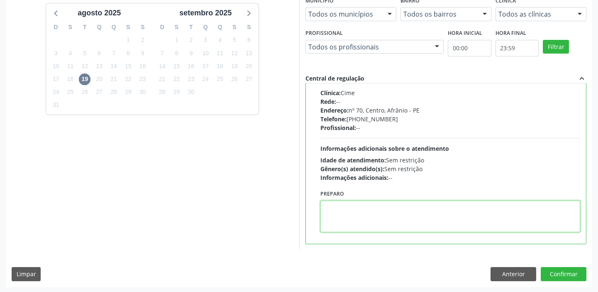
click at [365, 223] on textarea at bounding box center [451, 217] width 260 height 32
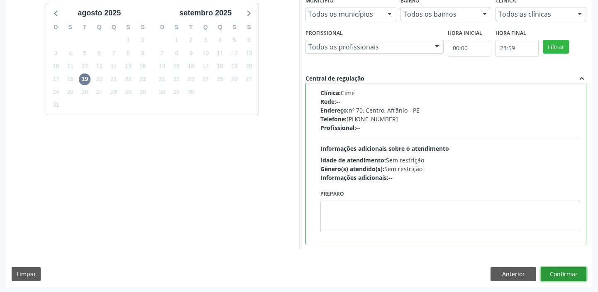
click at [557, 278] on button "Confirmar" at bounding box center [564, 274] width 46 height 14
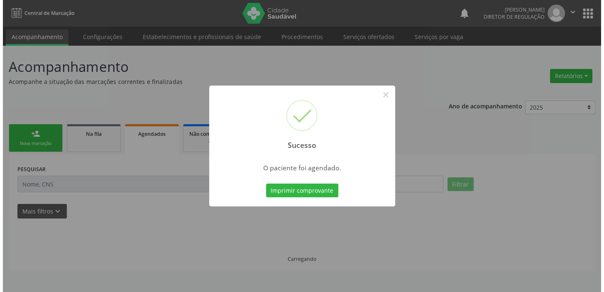
scroll to position [0, 0]
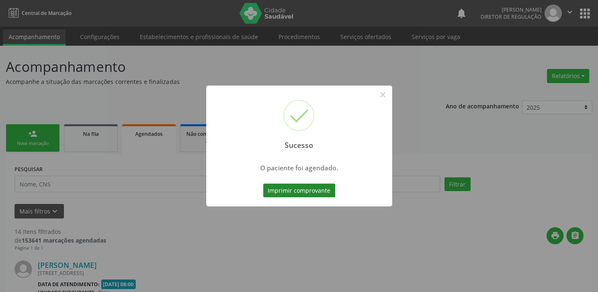
click at [306, 192] on button "Imprimir comprovante" at bounding box center [299, 191] width 72 height 14
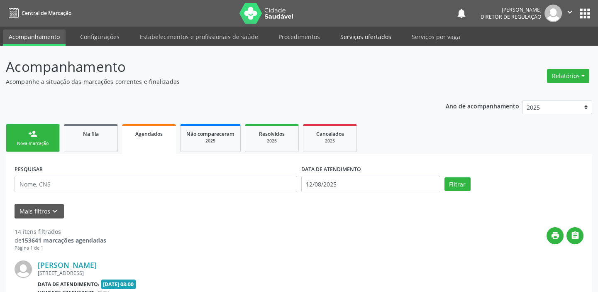
click at [369, 36] on link "Serviços ofertados" at bounding box center [366, 36] width 63 height 15
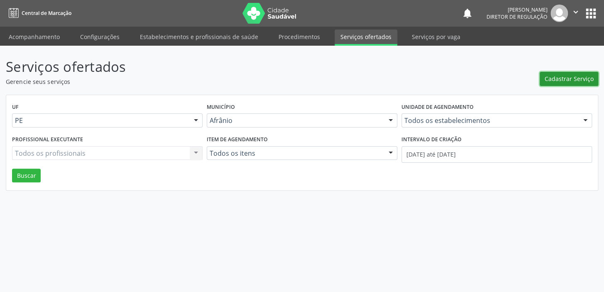
click at [566, 79] on span "Cadastrar Serviço" at bounding box center [569, 78] width 49 height 9
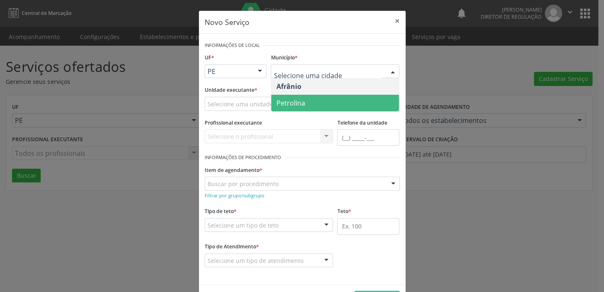
click at [287, 101] on span "Petrolina" at bounding box center [290, 102] width 29 height 9
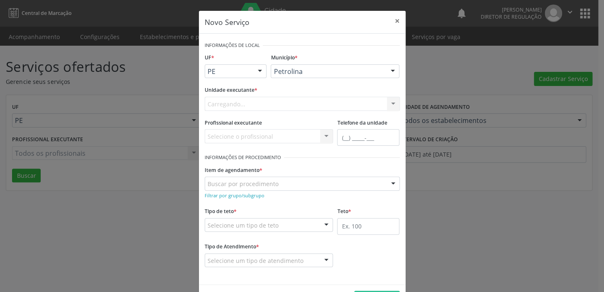
click at [233, 100] on div "Carregando... Academia da Saude de Afranio Academia da Saude do Bairro [PERSON_…" at bounding box center [302, 104] width 195 height 14
click at [232, 103] on div "Carregando... Academia da Saude de Afranio Academia da Saude do Bairro [PERSON_…" at bounding box center [302, 104] width 195 height 14
click at [233, 105] on div "Carregando... Academia da Saude de Afranio Academia da Saude do Bairro [PERSON_…" at bounding box center [302, 104] width 195 height 14
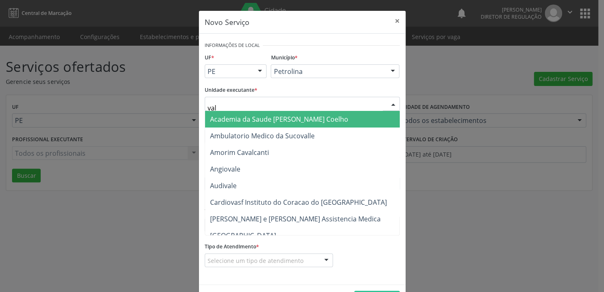
type input "vale"
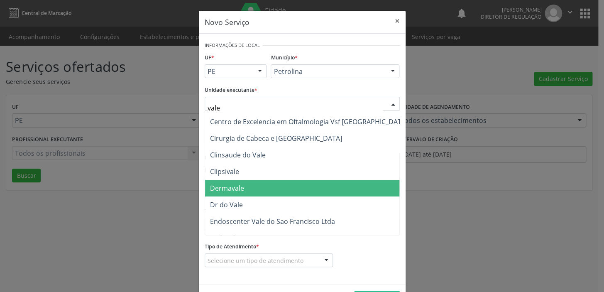
scroll to position [75, 0]
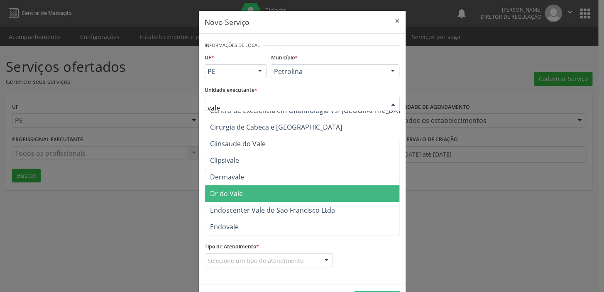
click at [246, 194] on span "Dr do Vale" at bounding box center [309, 193] width 208 height 17
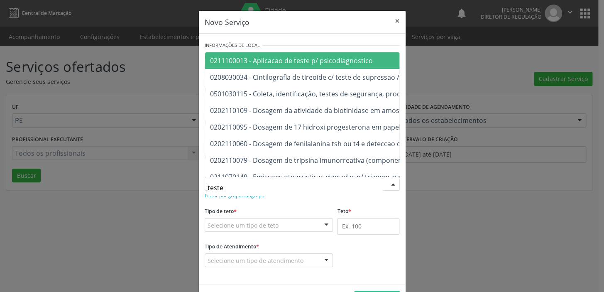
type input "teste e"
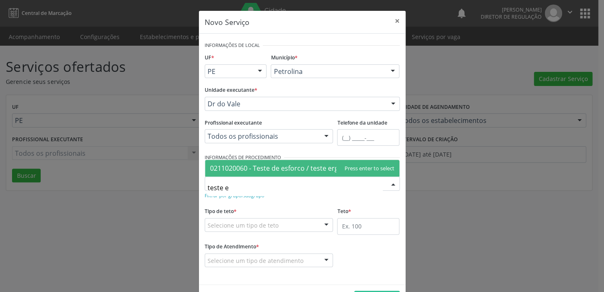
click at [237, 169] on span "0211020060 - Teste de esforco / teste ergometrico" at bounding box center [288, 168] width 157 height 9
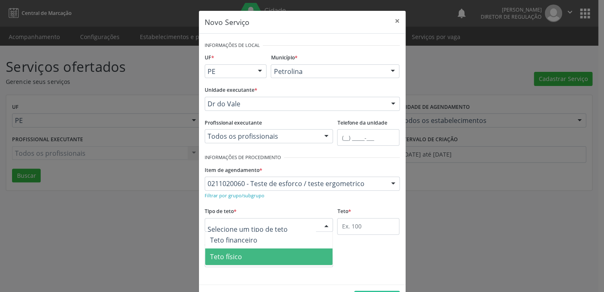
click at [224, 254] on span "Teto físico" at bounding box center [226, 256] width 32 height 9
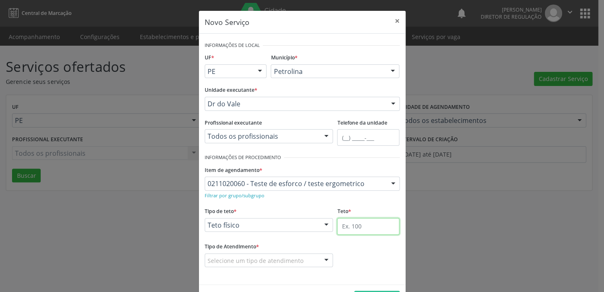
click at [342, 224] on input "text" at bounding box center [368, 226] width 62 height 17
type input "1"
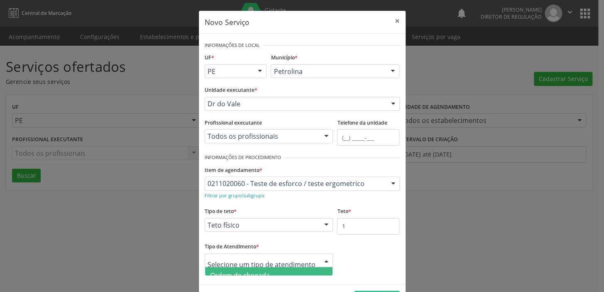
click at [242, 271] on span "Ordem de chegada" at bounding box center [240, 275] width 60 height 9
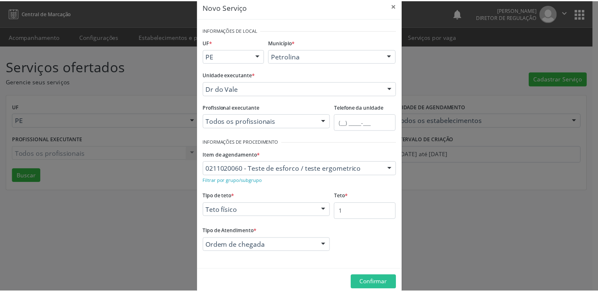
scroll to position [29, 0]
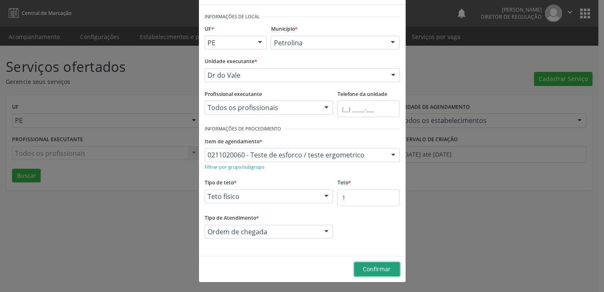
click at [369, 267] on span "Confirmar" at bounding box center [377, 269] width 28 height 8
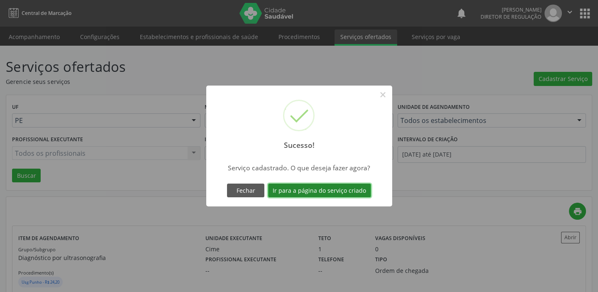
click at [312, 192] on button "Ir para a página do serviço criado" at bounding box center [319, 191] width 103 height 14
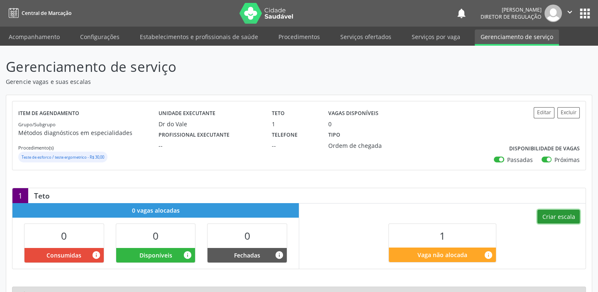
click at [551, 216] on button "Criar escala" at bounding box center [559, 217] width 42 height 14
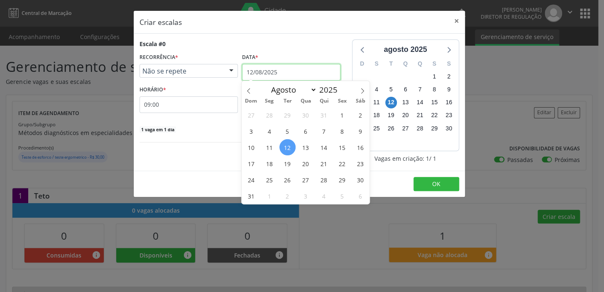
click at [279, 72] on input "12/08/2025" at bounding box center [291, 72] width 98 height 17
click at [324, 147] on span "14" at bounding box center [324, 147] width 16 height 16
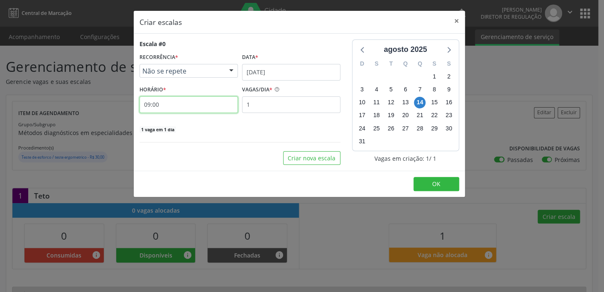
click at [170, 103] on input "09:00" at bounding box center [188, 104] width 98 height 17
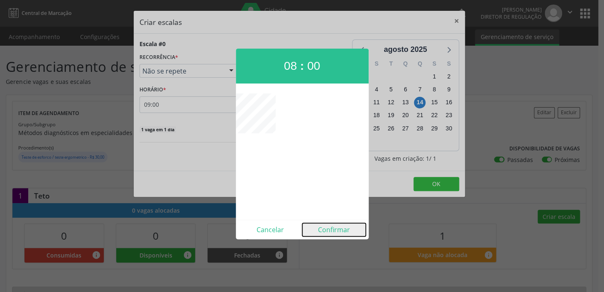
click at [325, 230] on button "Confirmar" at bounding box center [334, 229] width 64 height 13
type input "08:00"
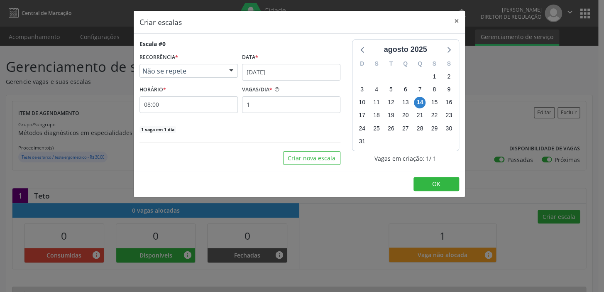
click at [425, 175] on footer "OK" at bounding box center [299, 184] width 331 height 26
click at [426, 178] on button "OK" at bounding box center [436, 184] width 46 height 14
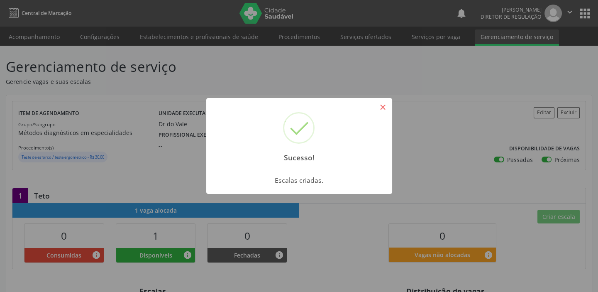
click at [386, 109] on button "×" at bounding box center [383, 107] width 14 height 14
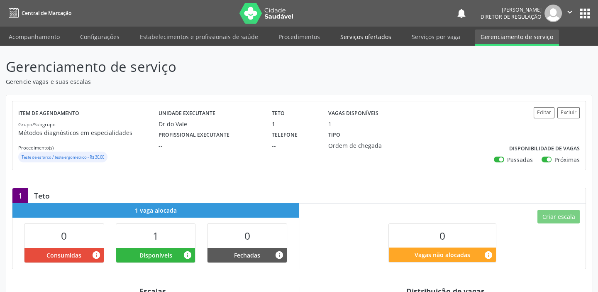
click at [357, 37] on link "Serviços ofertados" at bounding box center [366, 36] width 63 height 15
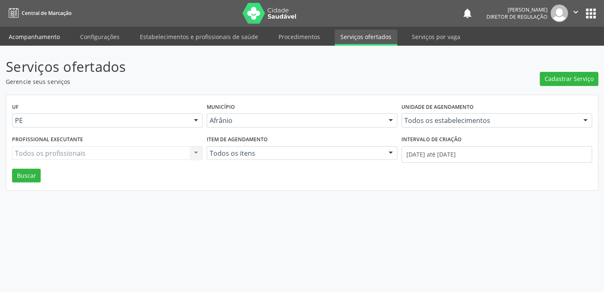
click at [46, 36] on link "Acompanhamento" at bounding box center [34, 36] width 63 height 15
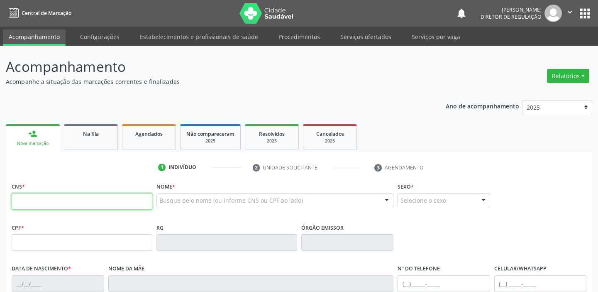
click at [55, 203] on input "text" at bounding box center [82, 201] width 141 height 17
type input "704 1081 8503 7570"
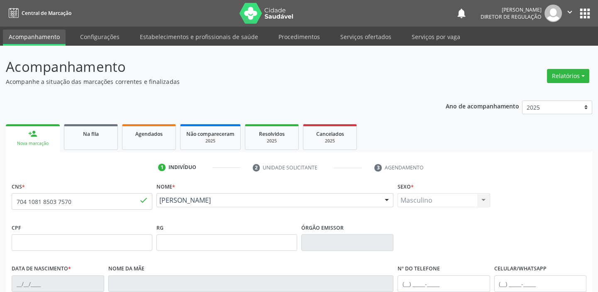
type input "[DATE]"
type input "[PERSON_NAME]"
type input "[PHONE_NUMBER]"
type input "021.675.164-01"
type input "S/N"
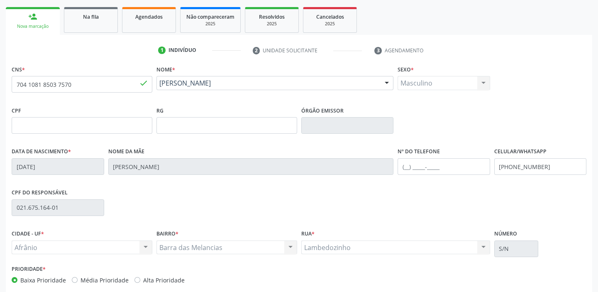
scroll to position [158, 0]
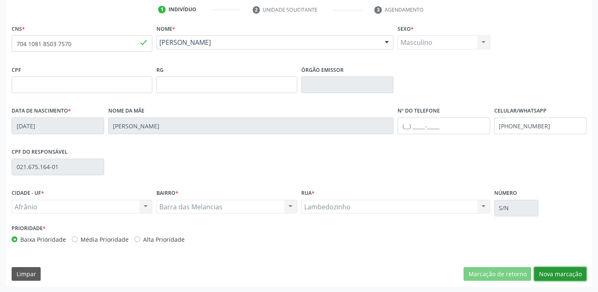
click at [556, 268] on button "Nova marcação" at bounding box center [560, 274] width 52 height 14
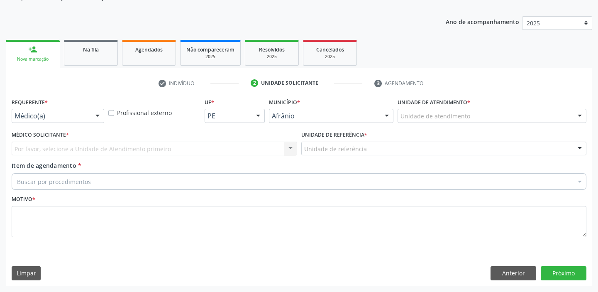
scroll to position [83, 0]
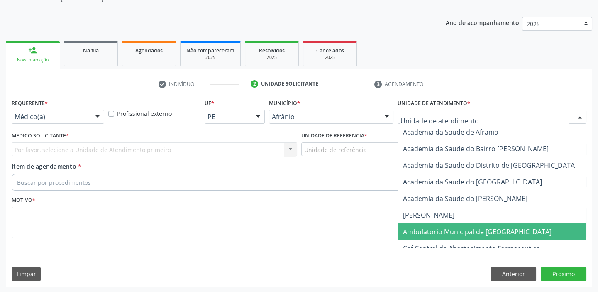
click at [432, 230] on span "Ambulatorio Municipal de [GEOGRAPHIC_DATA]" at bounding box center [477, 231] width 149 height 9
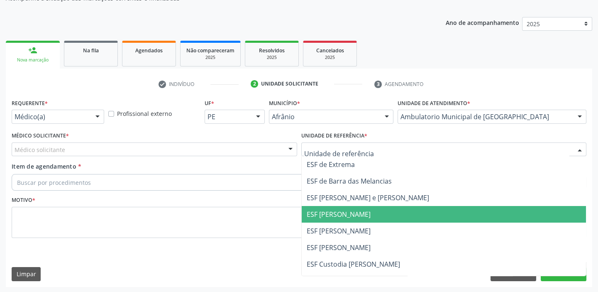
click at [328, 219] on span "ESF [PERSON_NAME]" at bounding box center [444, 214] width 285 height 17
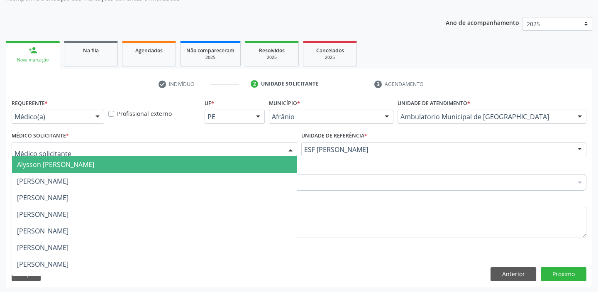
click at [52, 162] on span "Alysson [PERSON_NAME]" at bounding box center [55, 164] width 77 height 9
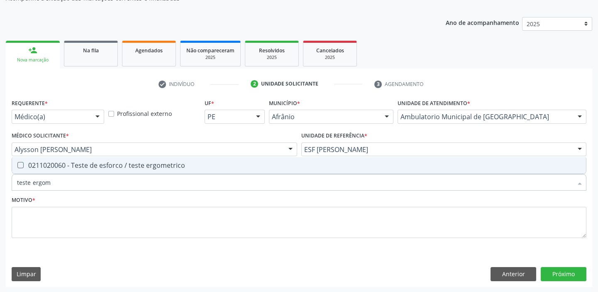
type input "teste ergome"
click at [51, 166] on div "0211020060 - Teste de esforco / teste ergometrico" at bounding box center [299, 165] width 564 height 7
checkbox ergometrico "true"
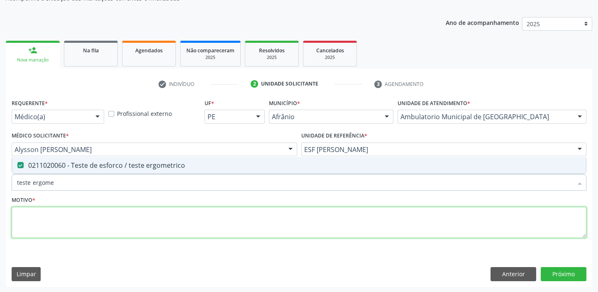
click at [42, 219] on textarea at bounding box center [299, 223] width 575 height 32
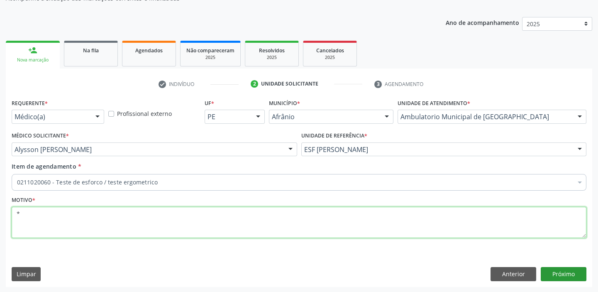
type textarea "*"
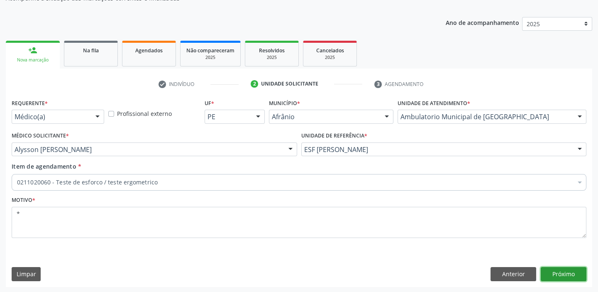
click at [551, 267] on button "Próximo" at bounding box center [564, 274] width 46 height 14
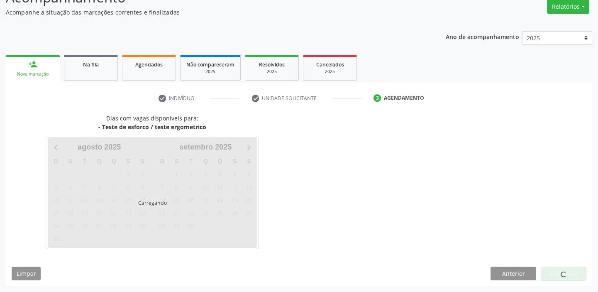
scroll to position [69, 0]
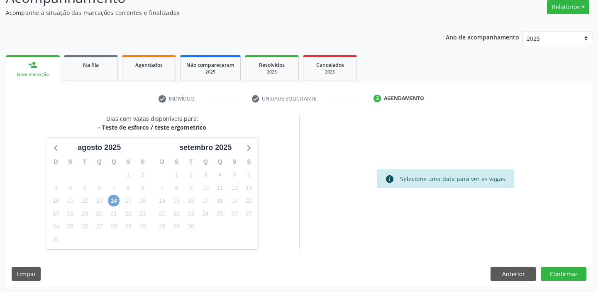
click at [115, 203] on span "14" at bounding box center [114, 201] width 12 height 12
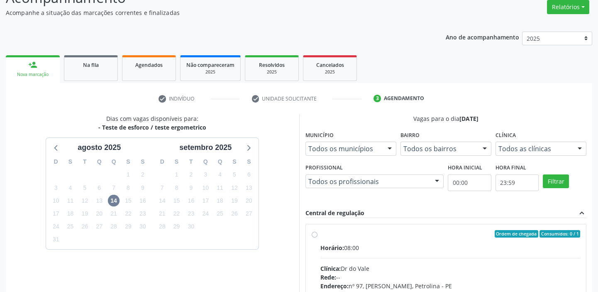
click at [318, 237] on input "Ordem de chegada Consumidos: 0 / 1 Horário: 08:00 Clínica: Dr do Vale Rede: -- …" at bounding box center [315, 233] width 6 height 7
radio input "true"
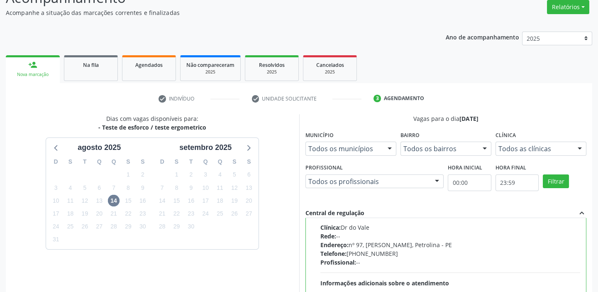
scroll to position [203, 0]
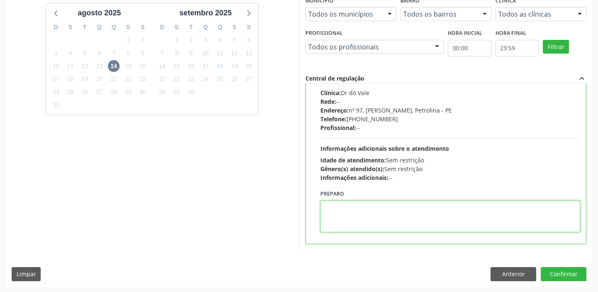
click at [378, 215] on textarea at bounding box center [451, 217] width 260 height 32
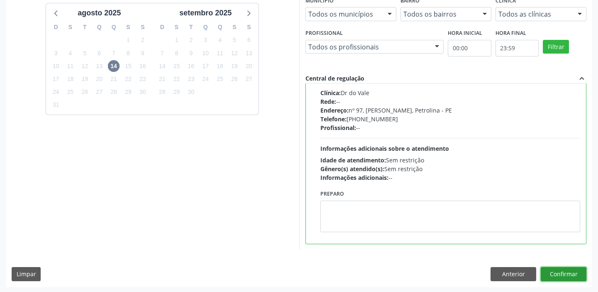
click at [558, 273] on button "Confirmar" at bounding box center [564, 274] width 46 height 14
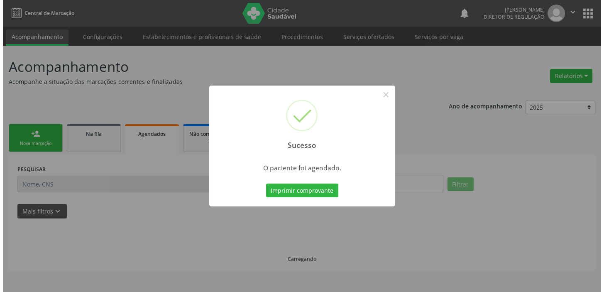
scroll to position [0, 0]
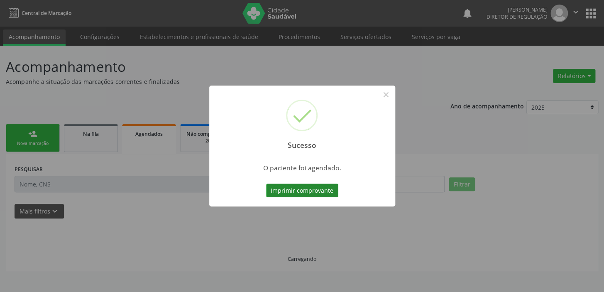
click at [311, 190] on button "Imprimir comprovante" at bounding box center [302, 191] width 72 height 14
